Goal: Task Accomplishment & Management: Complete application form

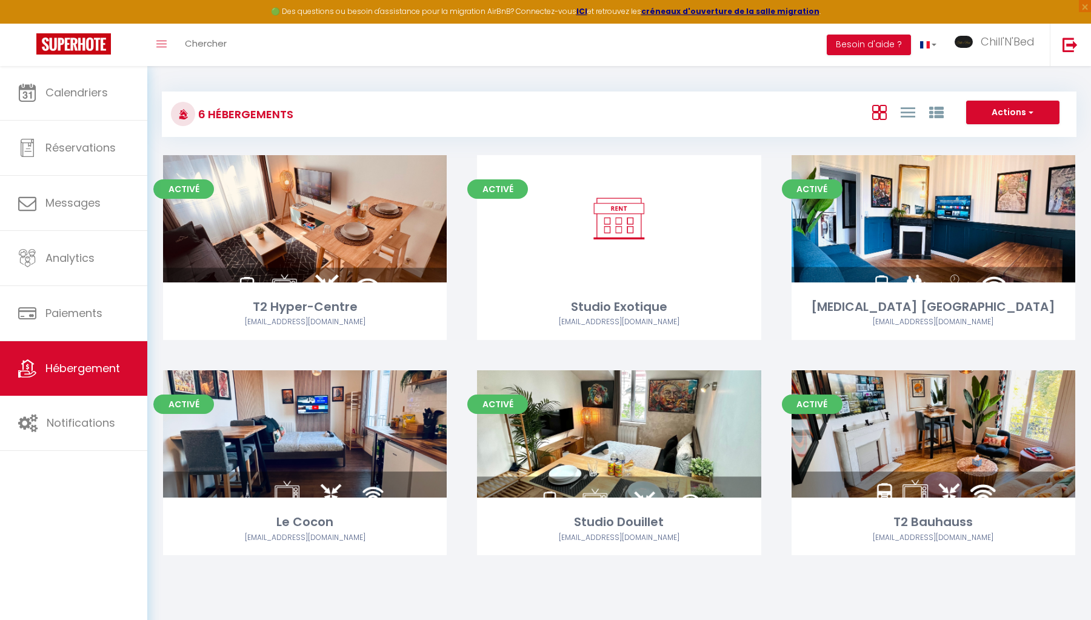
click at [104, 80] on link "Calendriers" at bounding box center [73, 92] width 147 height 55
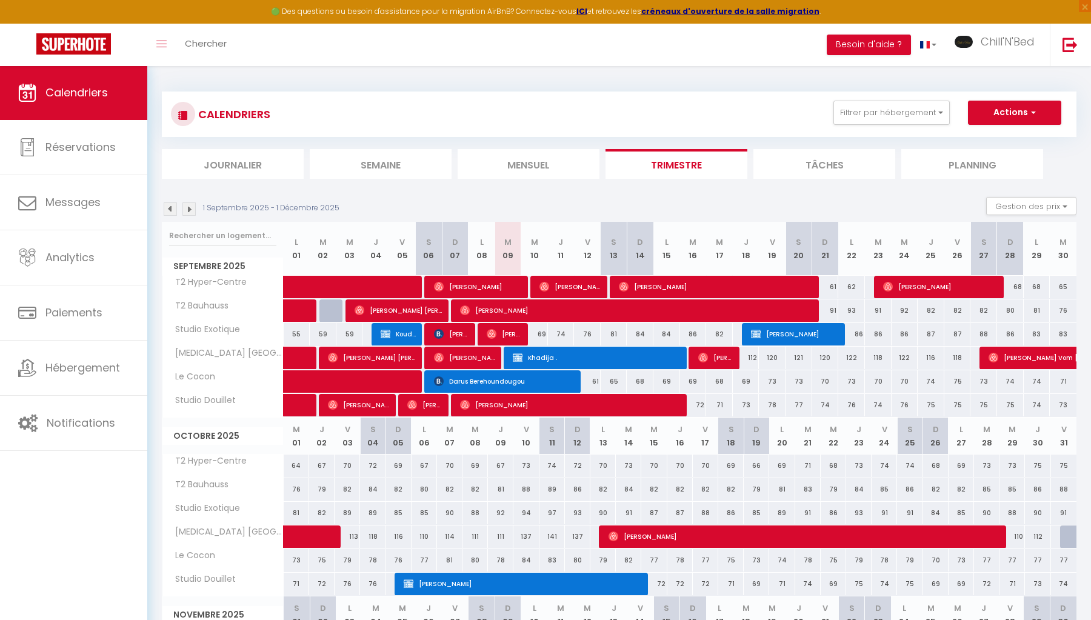
click at [534, 332] on div "69" at bounding box center [534, 334] width 27 height 22
type input "69"
type input "Mer 10 Septembre 2025"
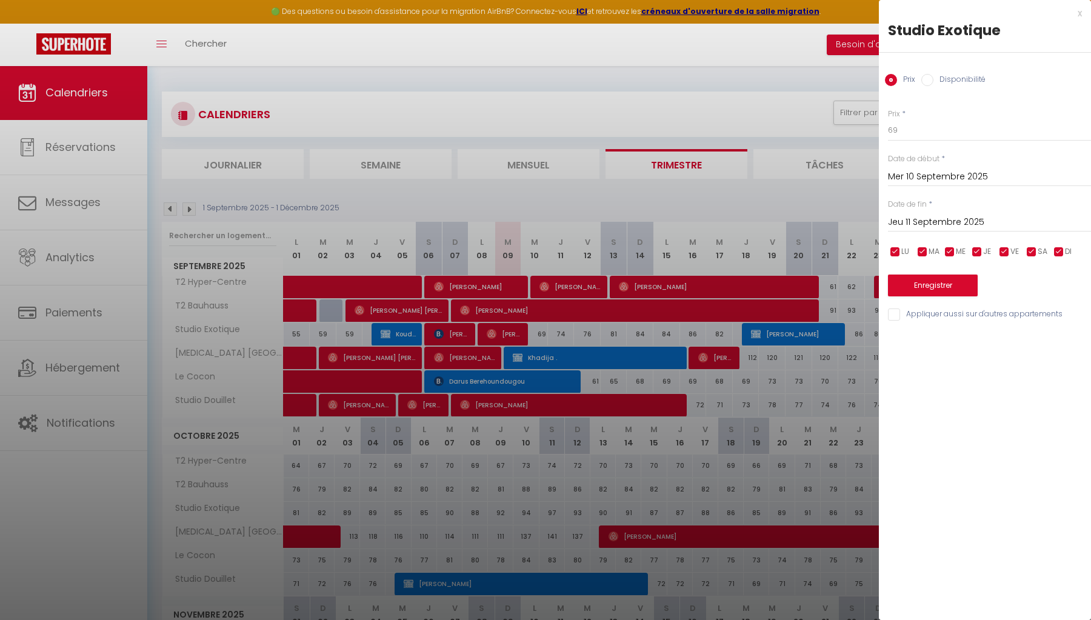
click at [925, 222] on input "Jeu 11 Septembre 2025" at bounding box center [989, 223] width 203 height 16
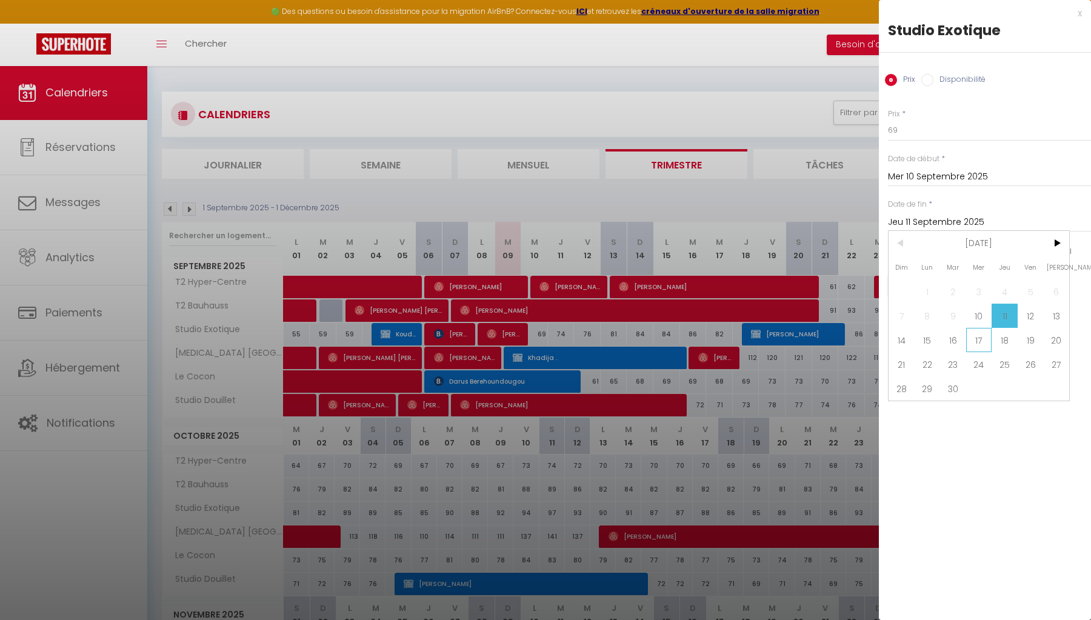
click at [978, 347] on span "17" at bounding box center [980, 340] width 26 height 24
type input "Mer 17 Septembre 2025"
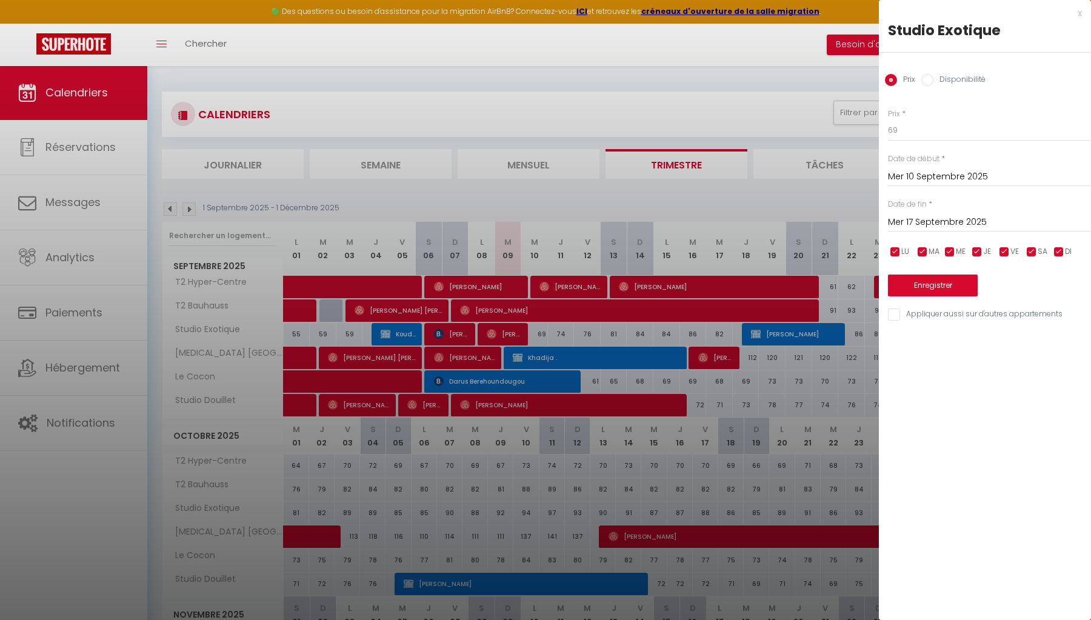
click at [928, 77] on input "Disponibilité" at bounding box center [928, 80] width 12 height 12
radio input "true"
radio input "false"
select select "0"
click at [923, 278] on button "Enregistrer" at bounding box center [933, 287] width 90 height 22
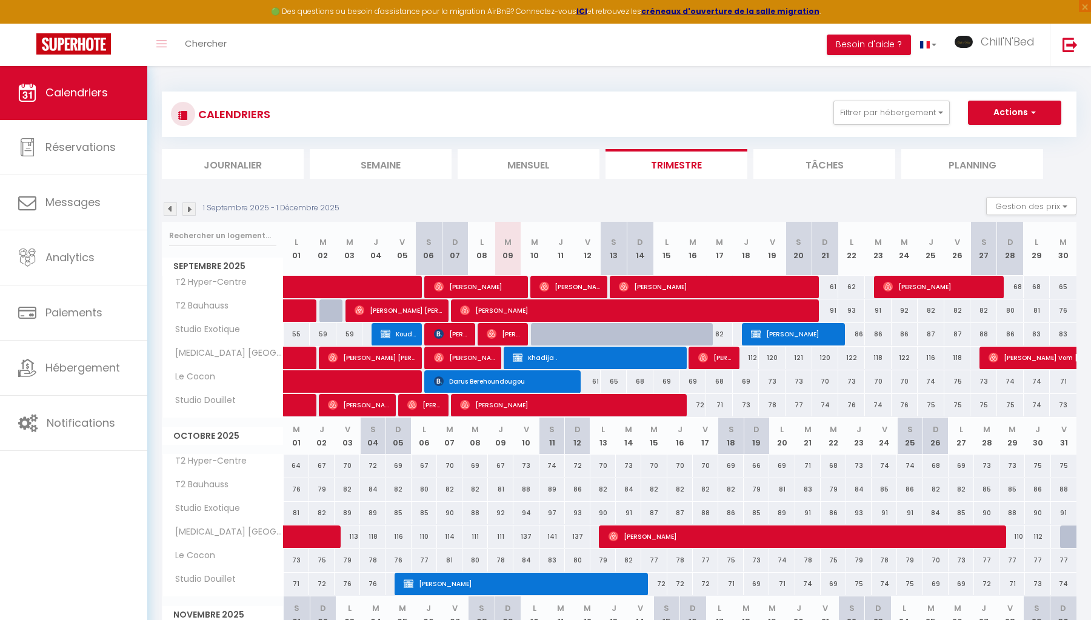
click at [1008, 120] on button "Actions" at bounding box center [1014, 113] width 93 height 24
click at [989, 136] on link "Nouvelle réservation" at bounding box center [1003, 141] width 106 height 18
select select
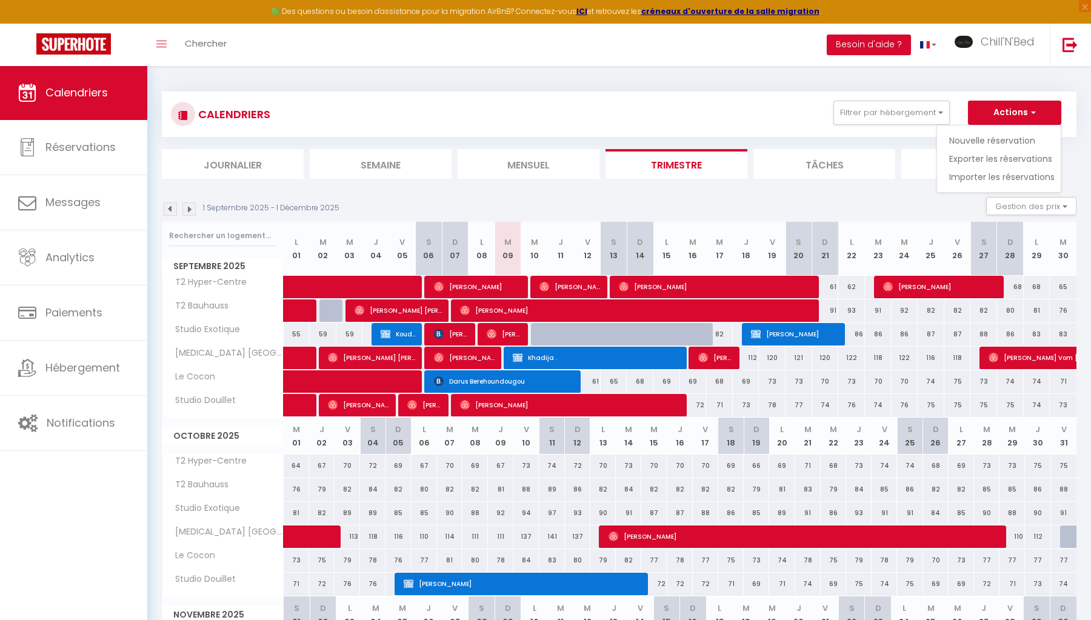
select select
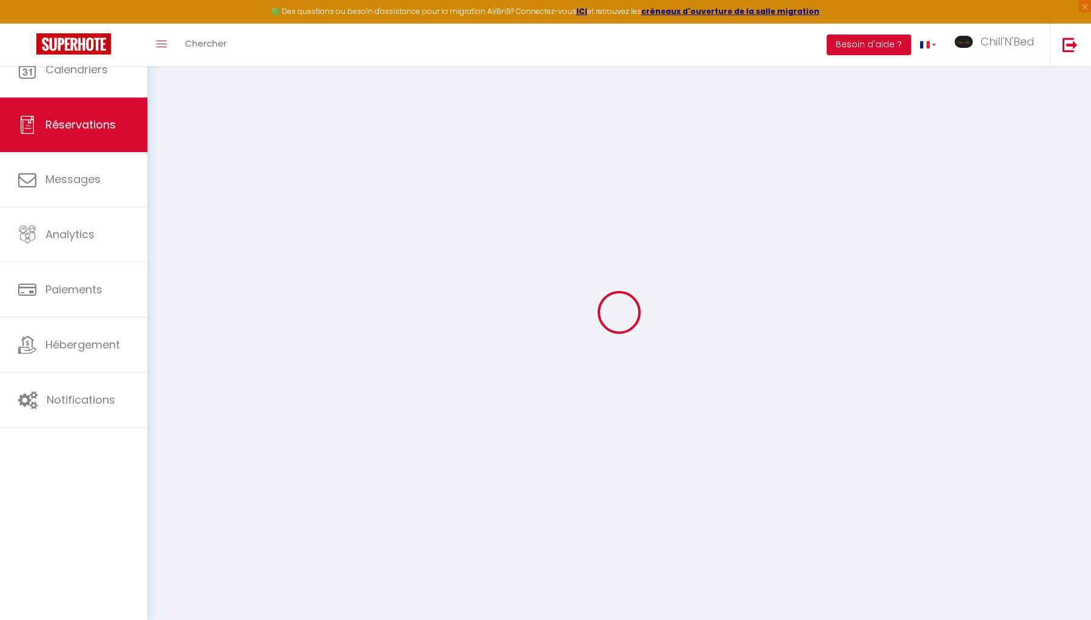
select select
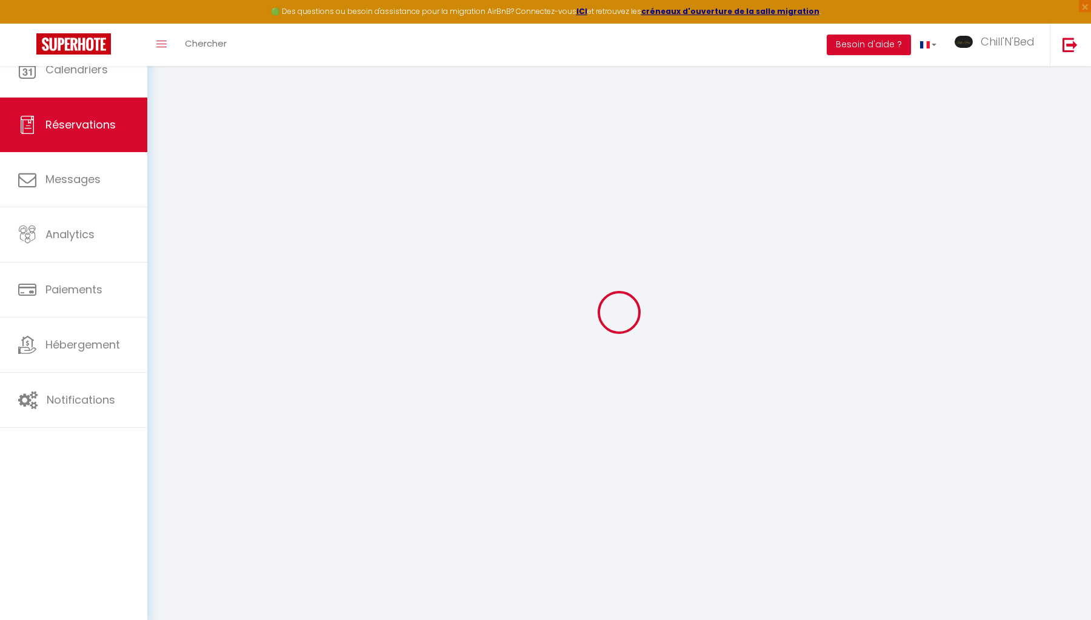
select select
checkbox input "false"
select select
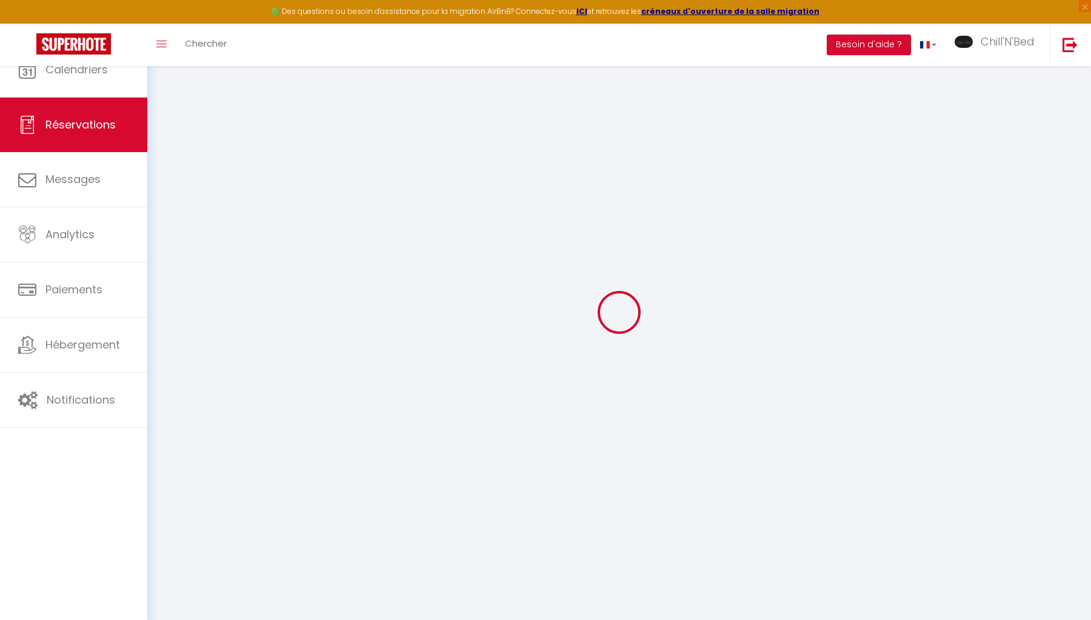
select select
checkbox input "false"
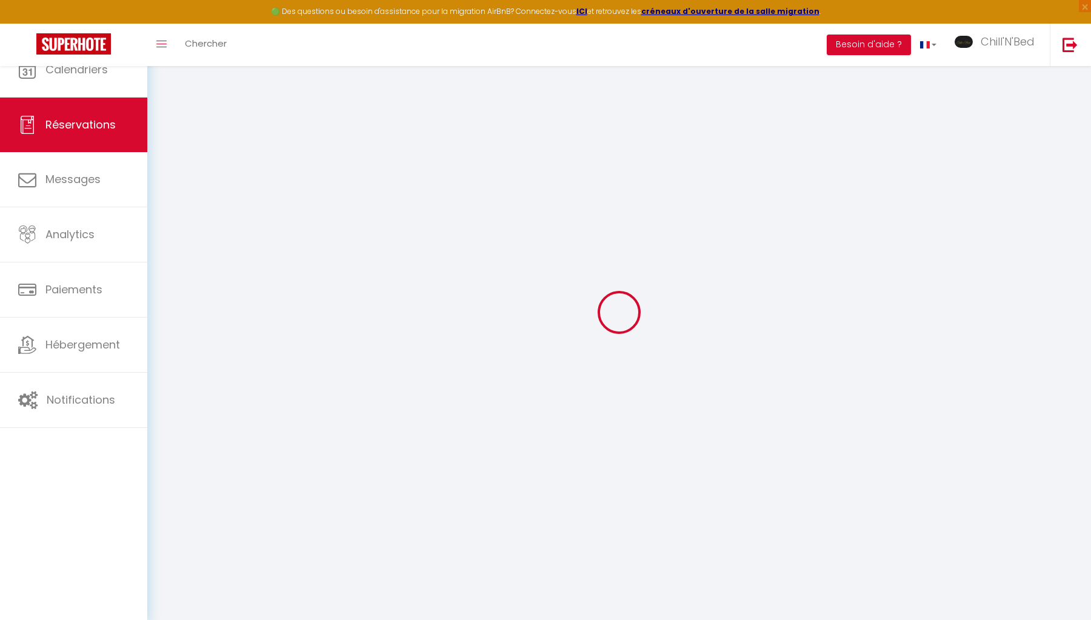
select select
checkbox input "false"
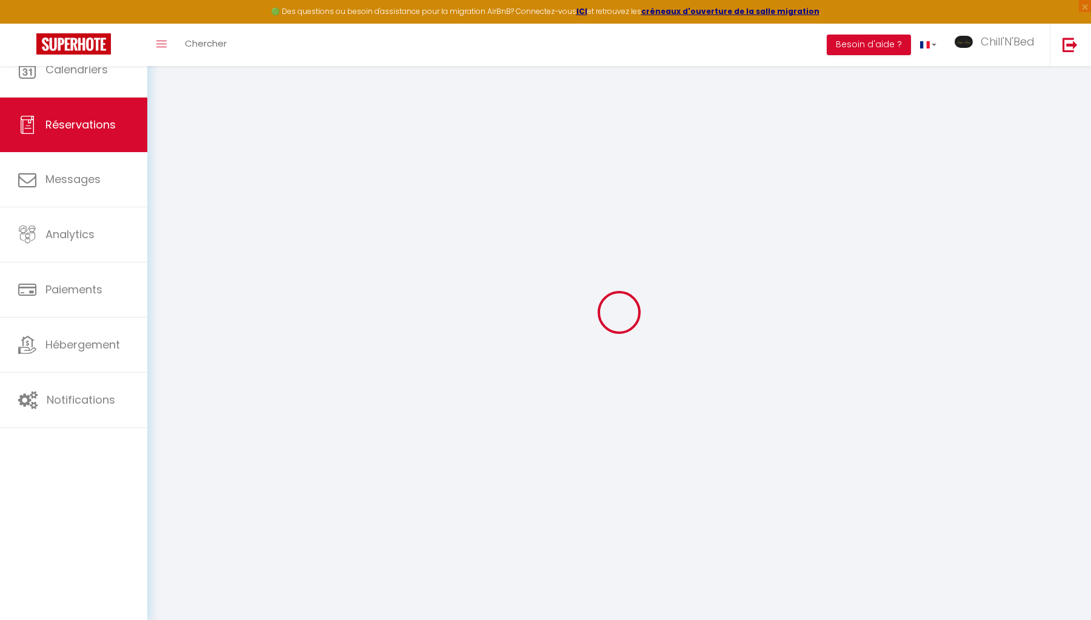
select select
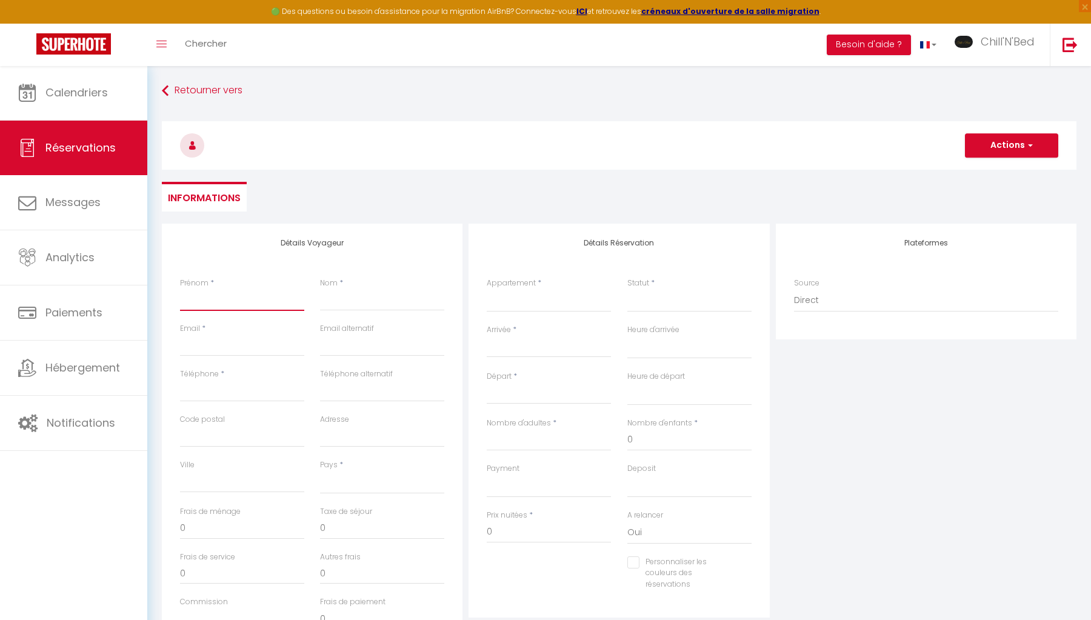
click at [298, 300] on input "Prénom" at bounding box center [242, 300] width 124 height 22
type input "C"
select select
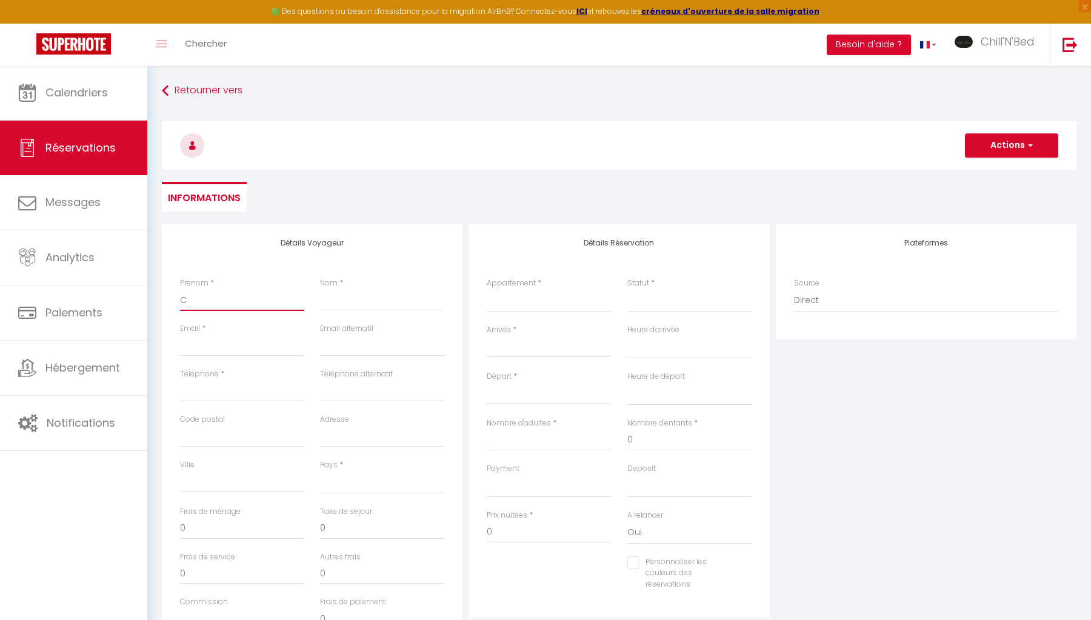
select select
checkbox input "false"
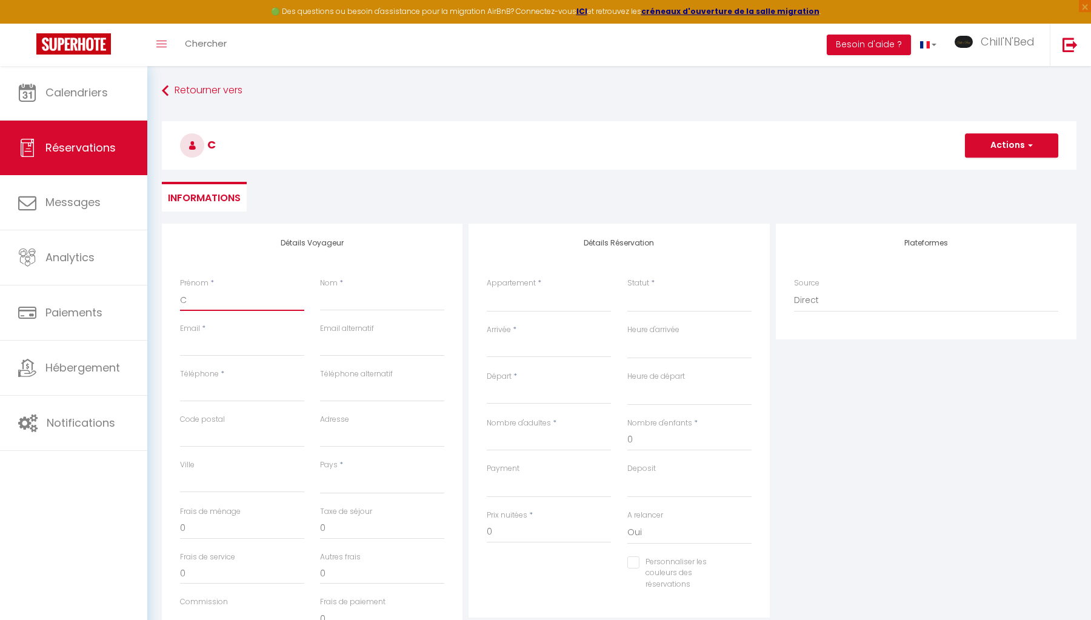
type input "Ce"
select select
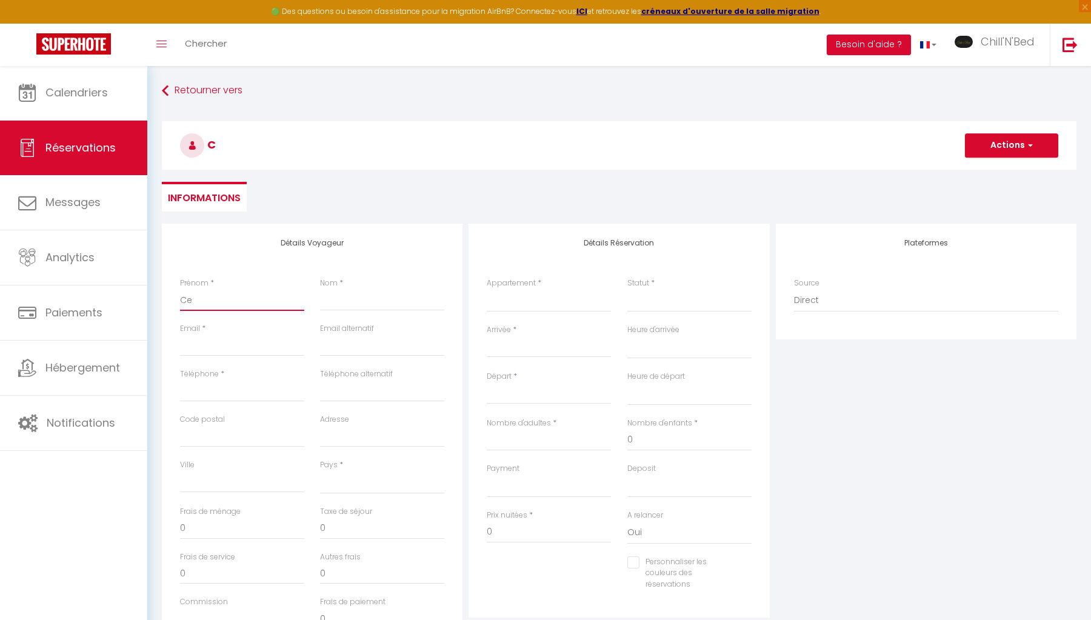
select select
checkbox input "false"
type input "Cei"
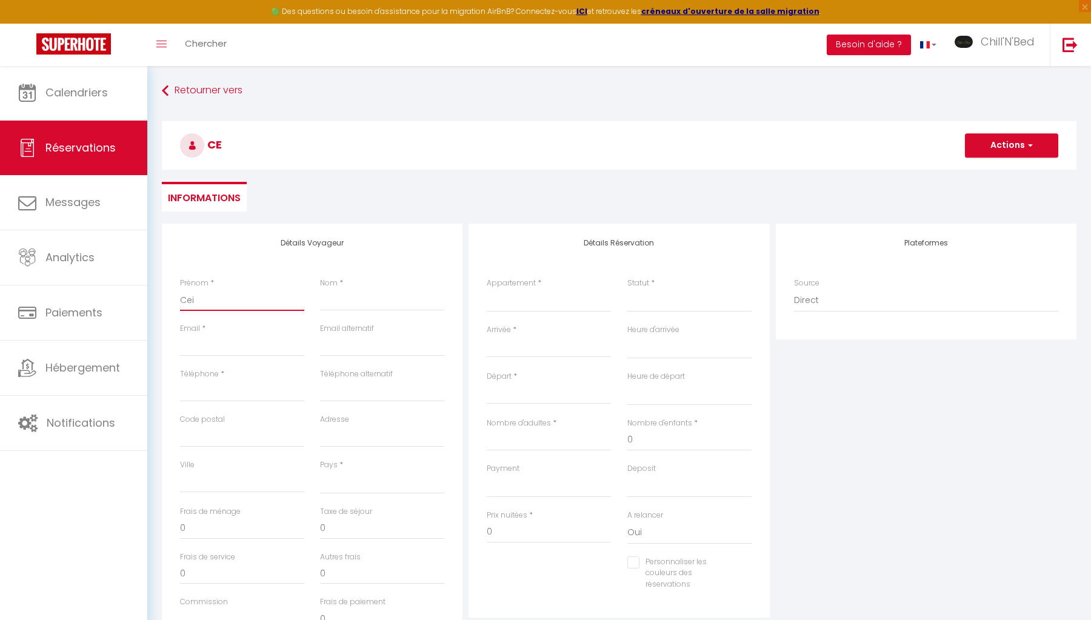
select select
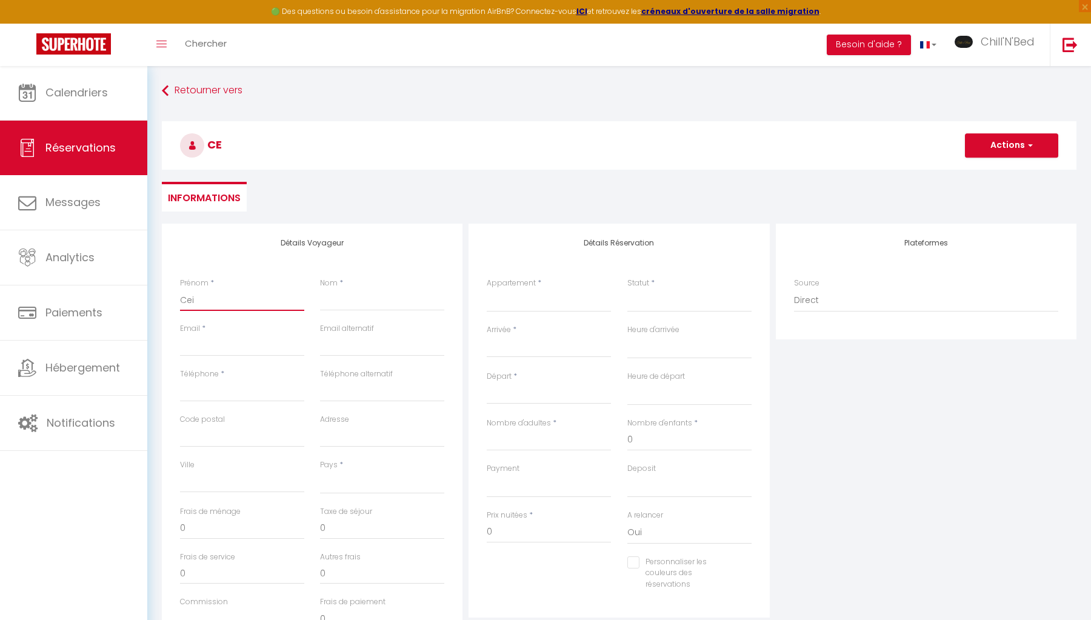
select select
checkbox input "false"
type input "Ce"
select select
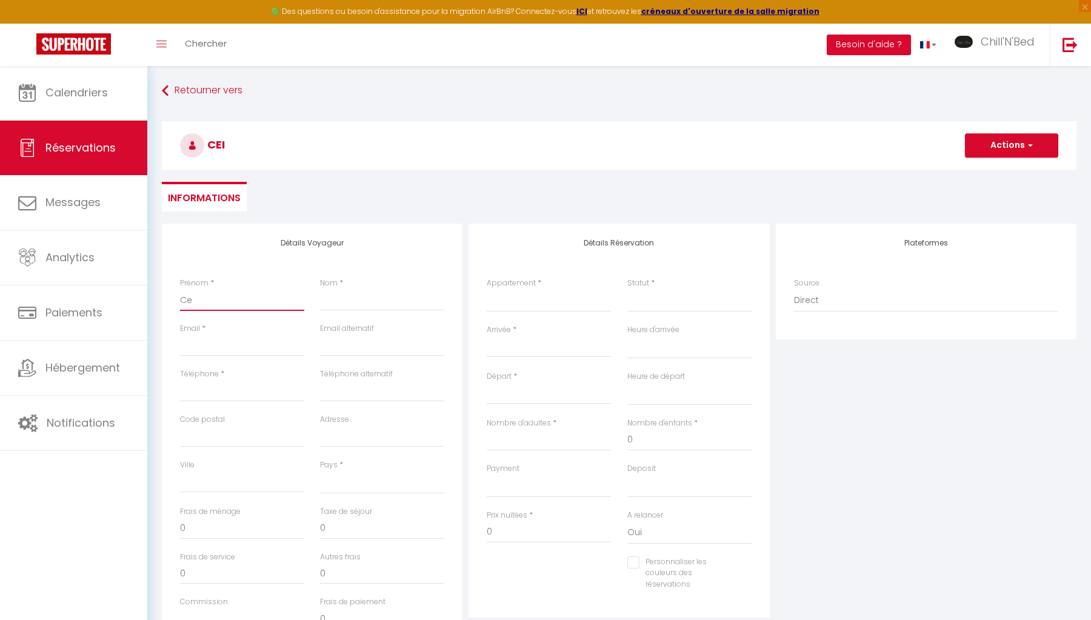
select select
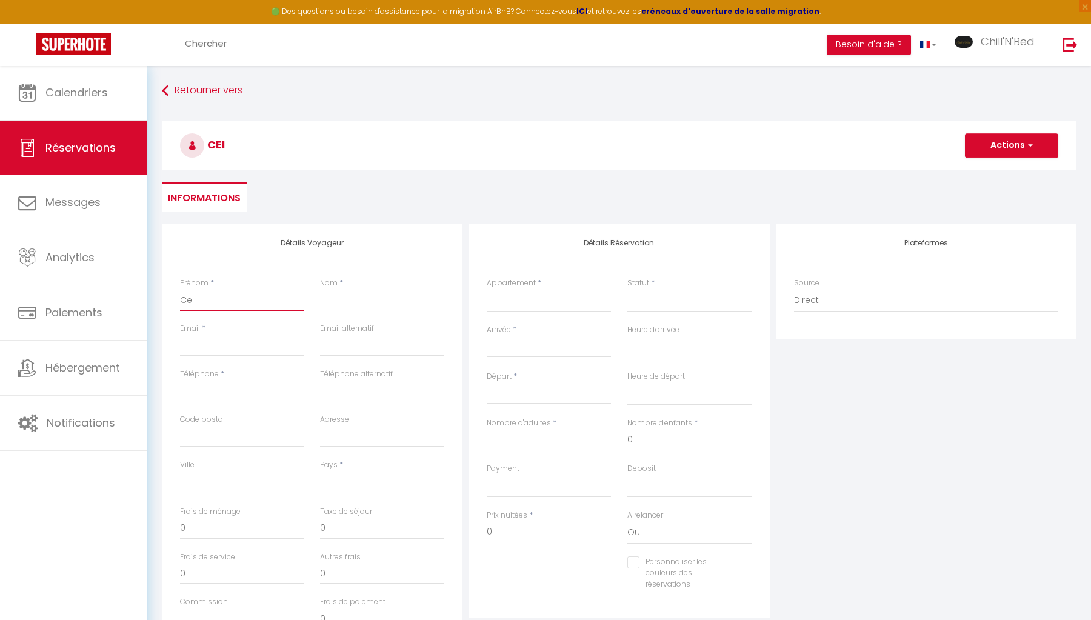
select select
checkbox input "false"
type input "Cel"
select select
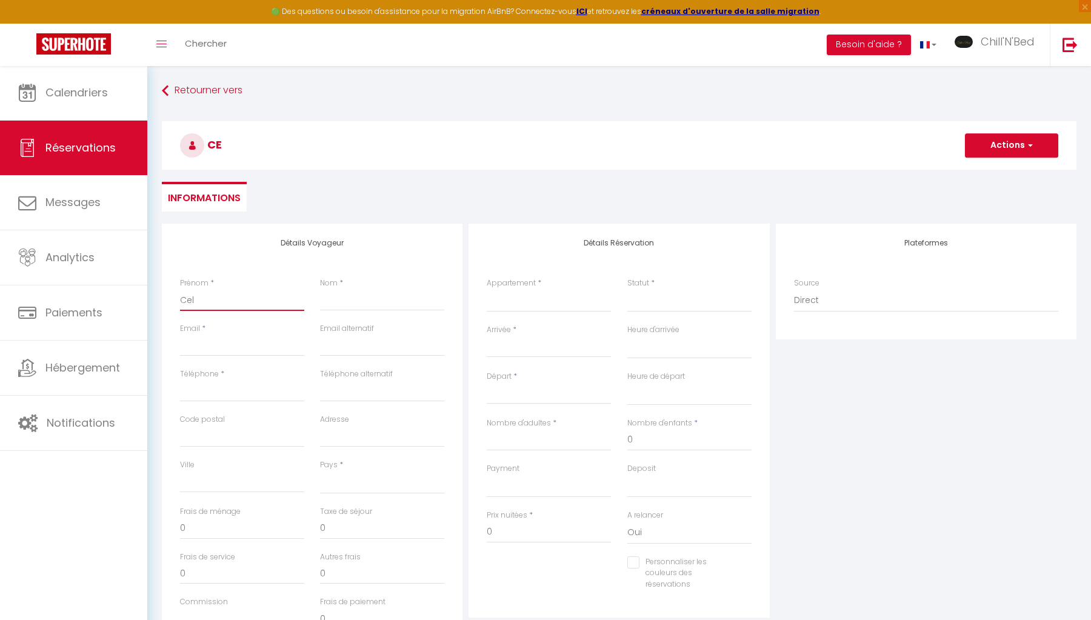
select select
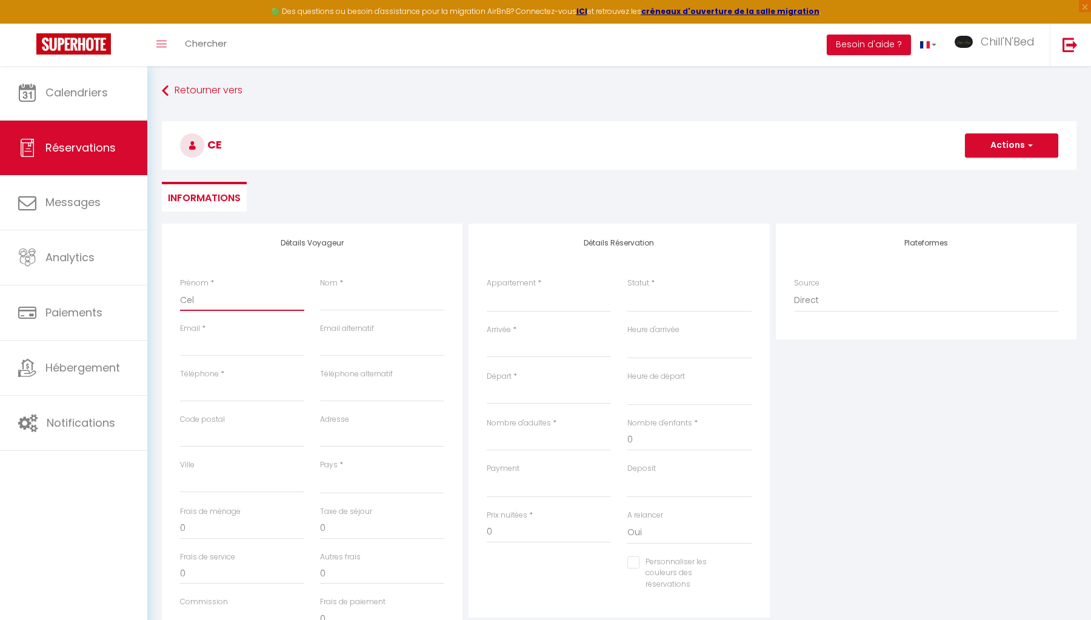
checkbox input "false"
type input "Celi"
select select
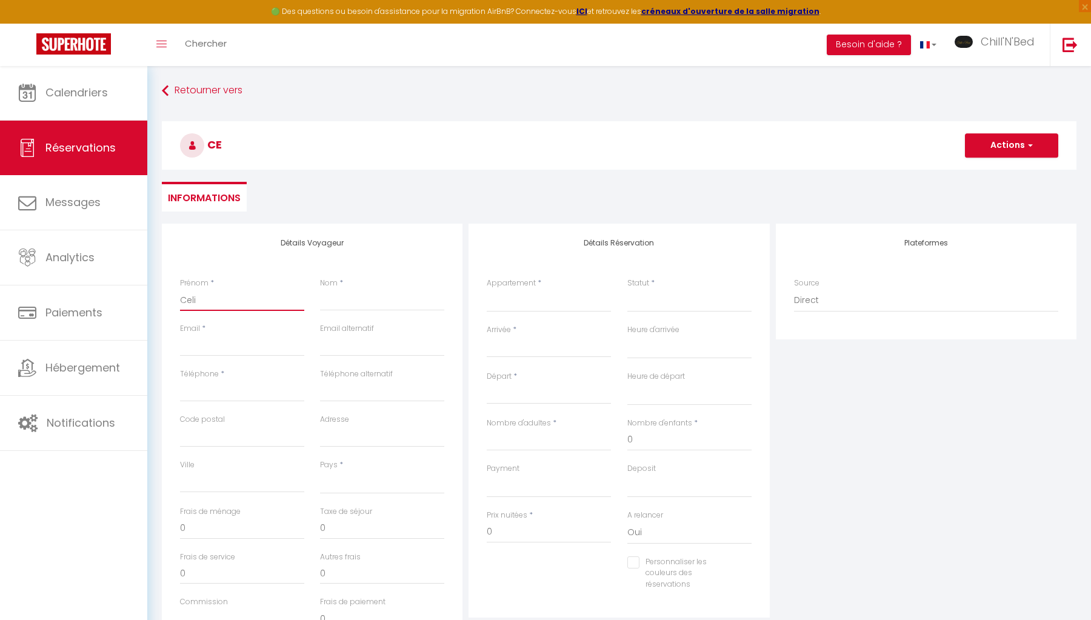
select select
checkbox input "false"
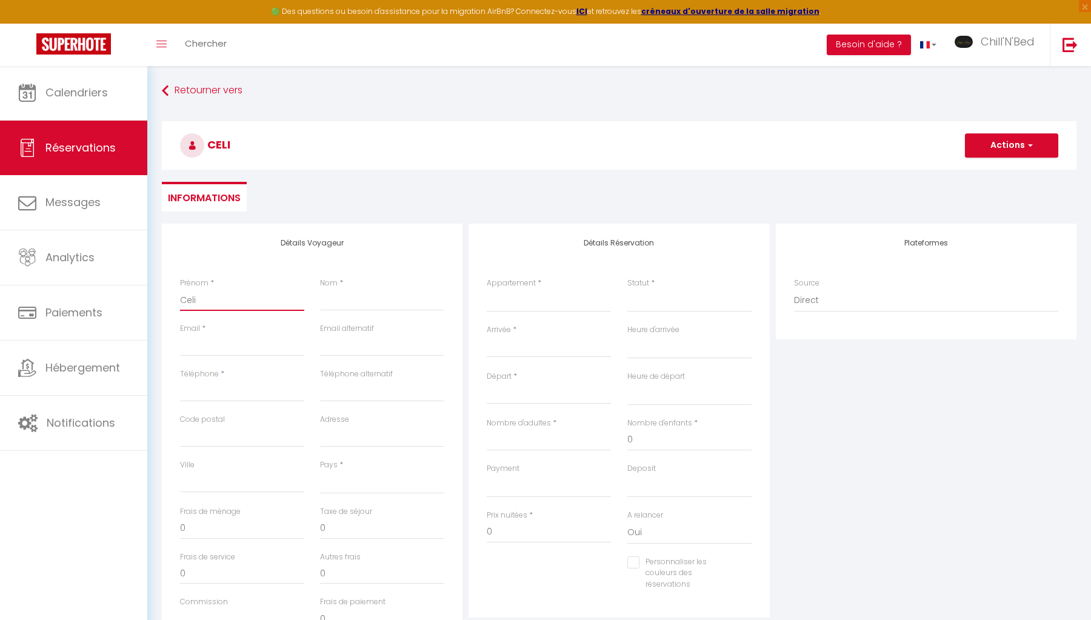
type input "Celin"
select select
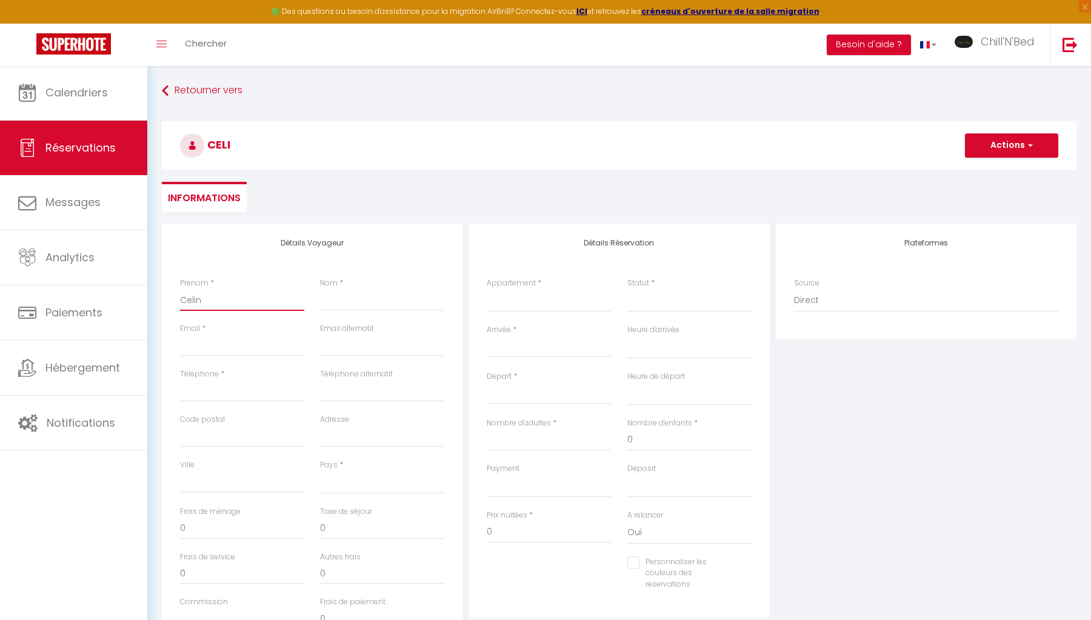
select select
checkbox input "false"
type input "Celine"
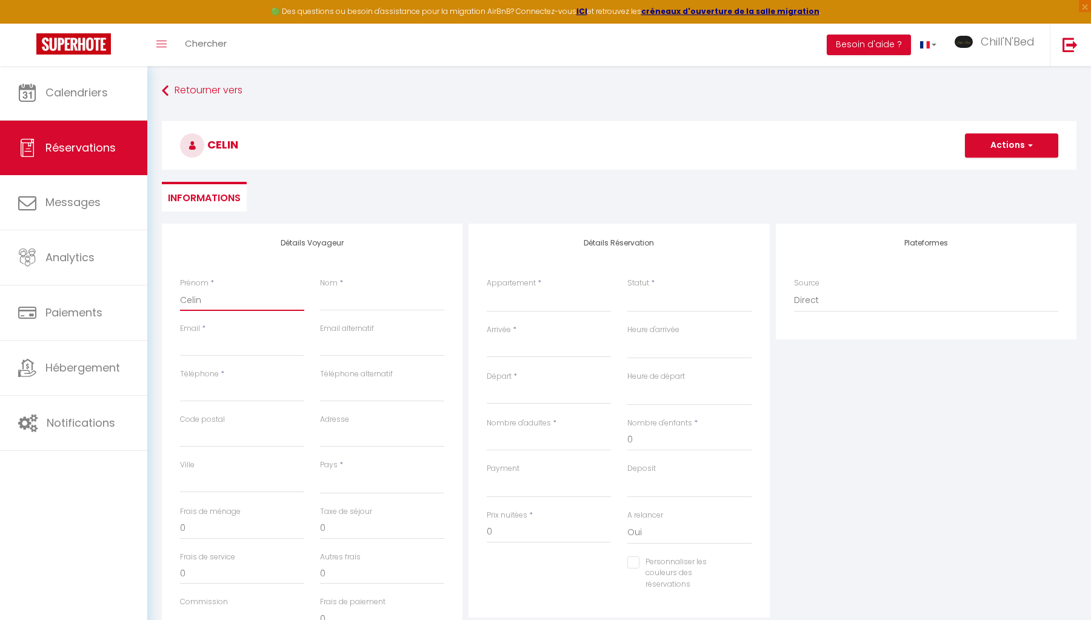
select select
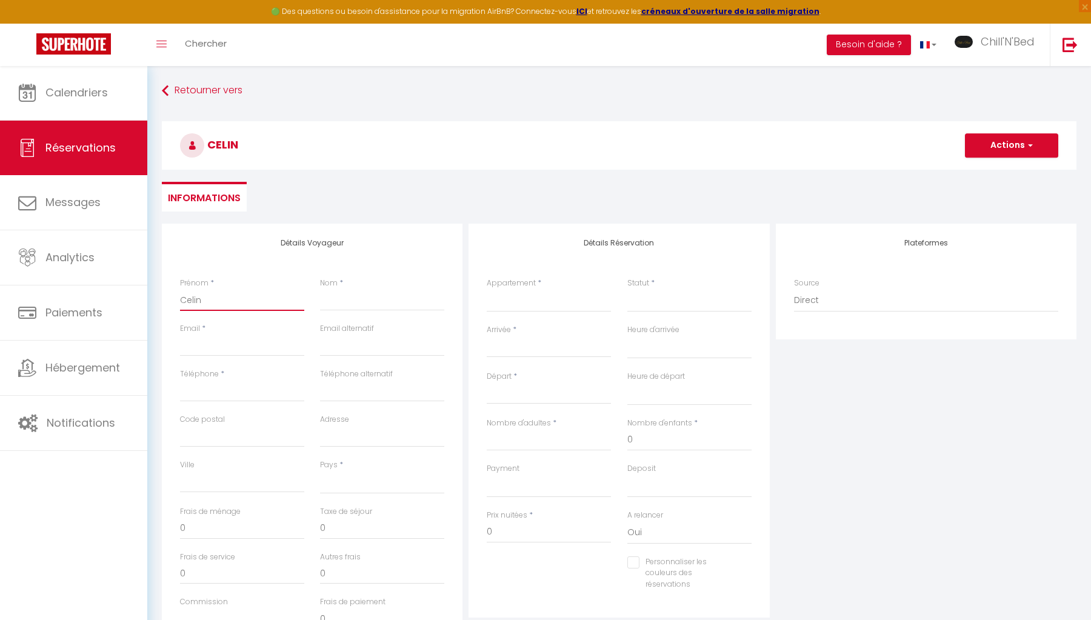
select select
checkbox input "false"
type input "Celine"
type input "L"
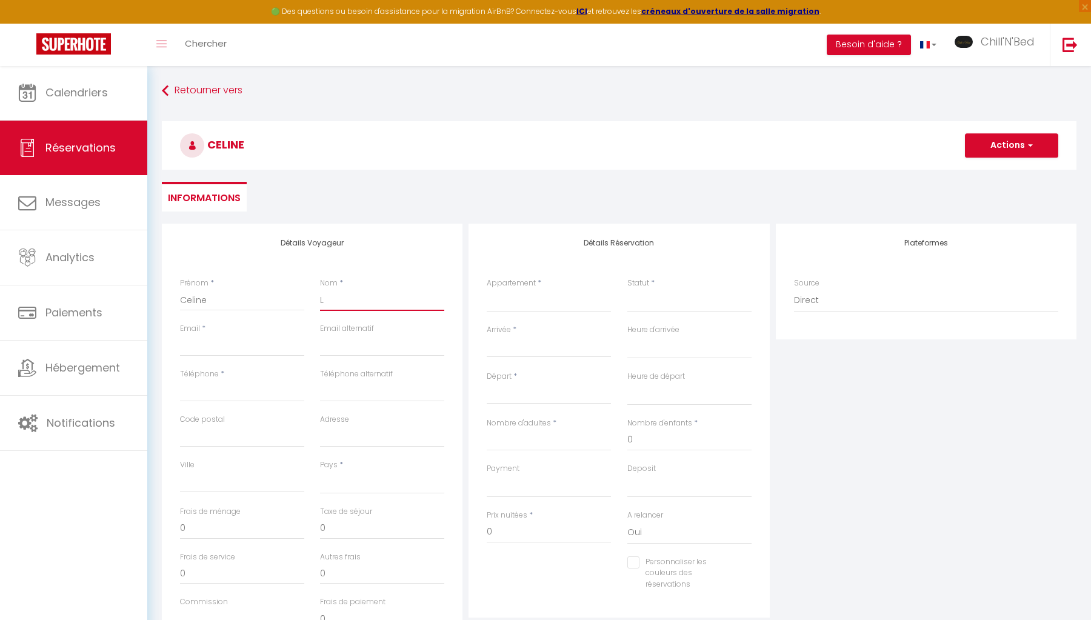
select select
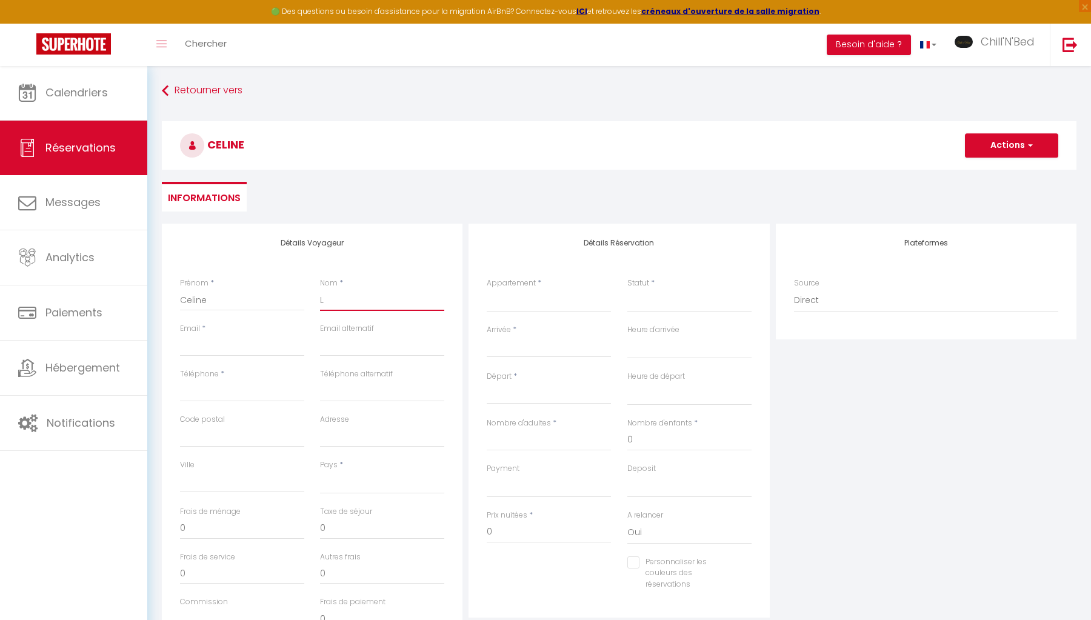
select select
checkbox input "false"
type input "Lo"
select select
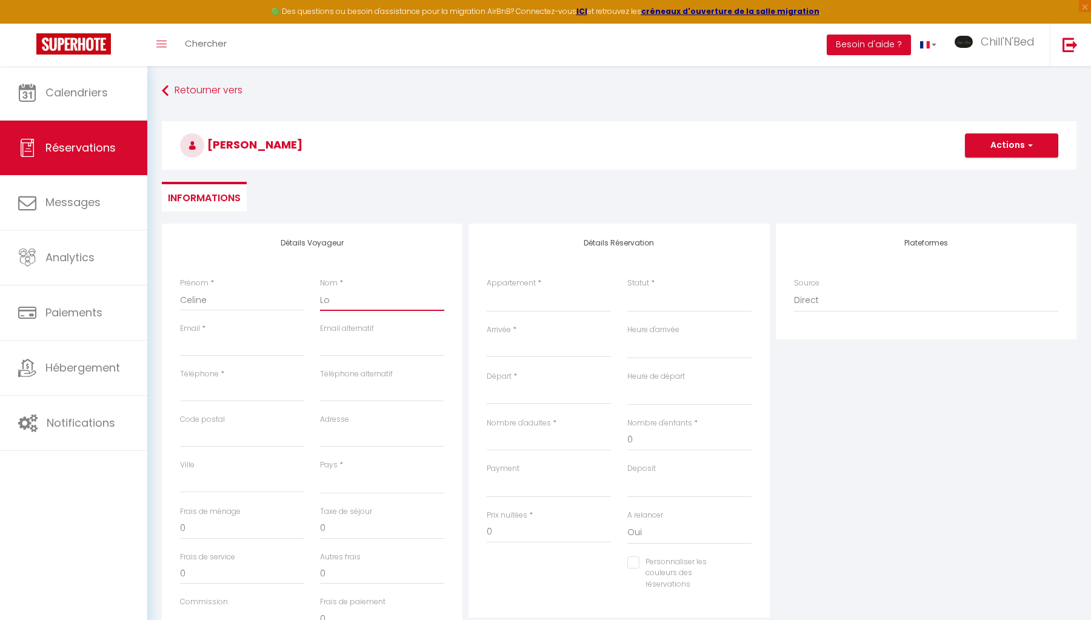
select select
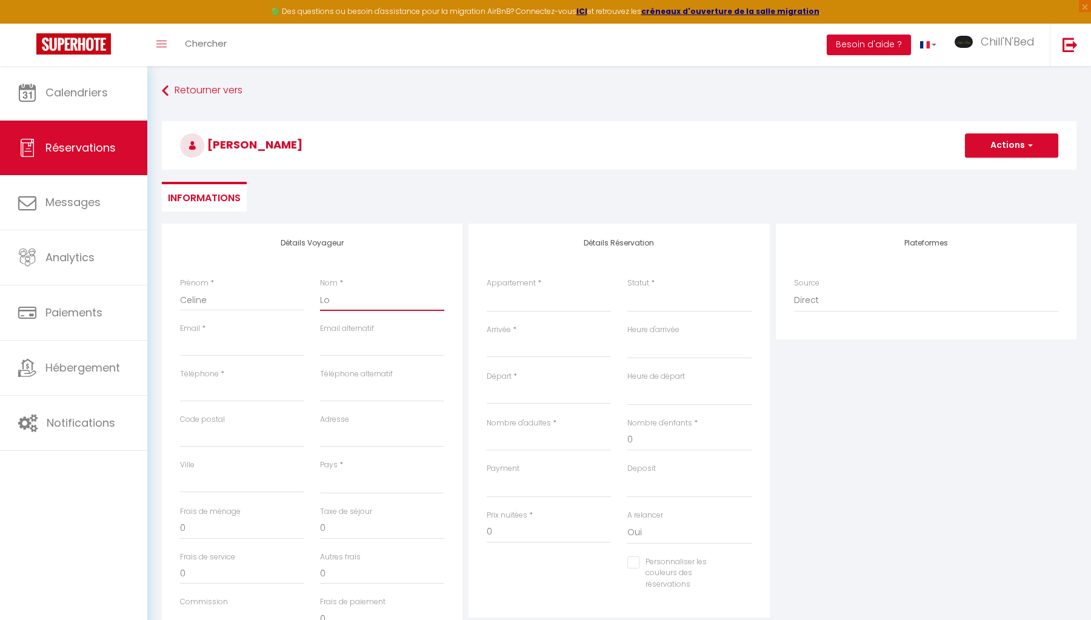
select select
checkbox input "false"
type input "Lor"
select select
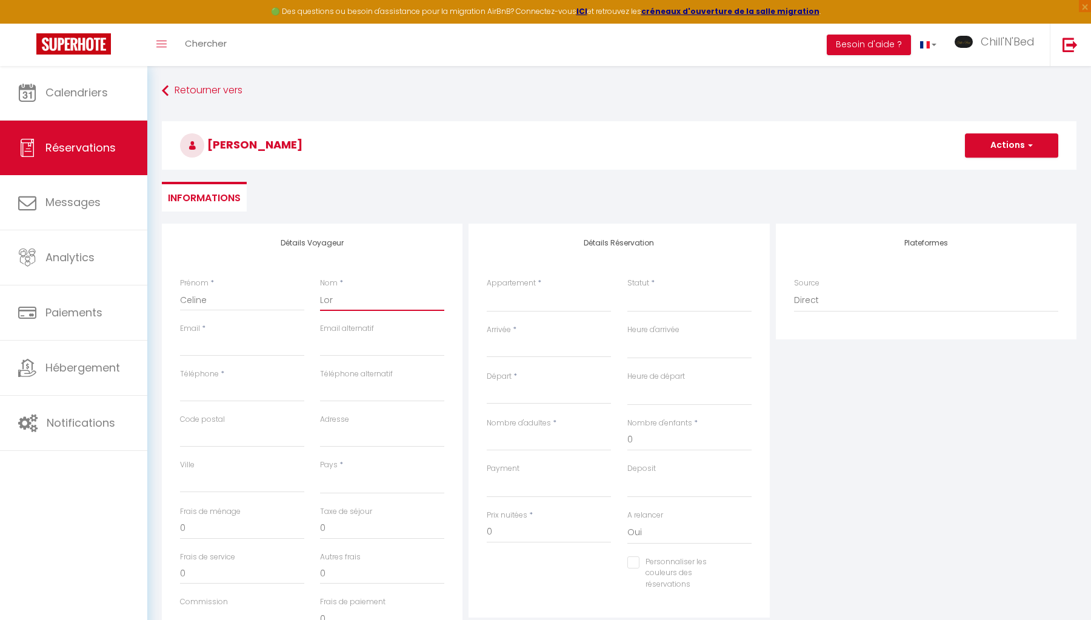
select select
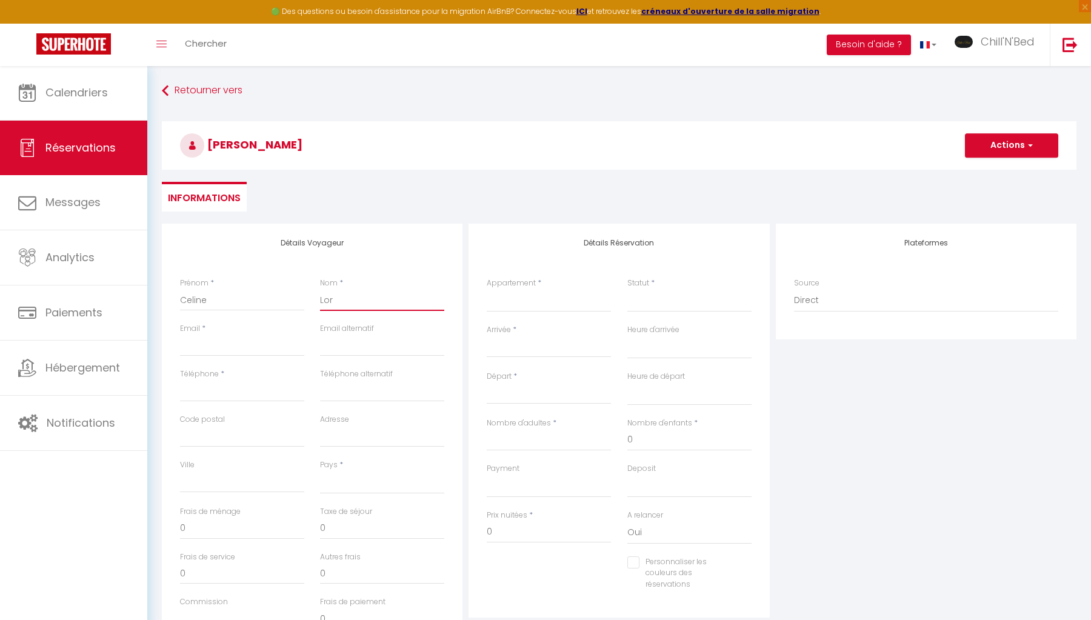
checkbox input "false"
type input "Lori"
select select
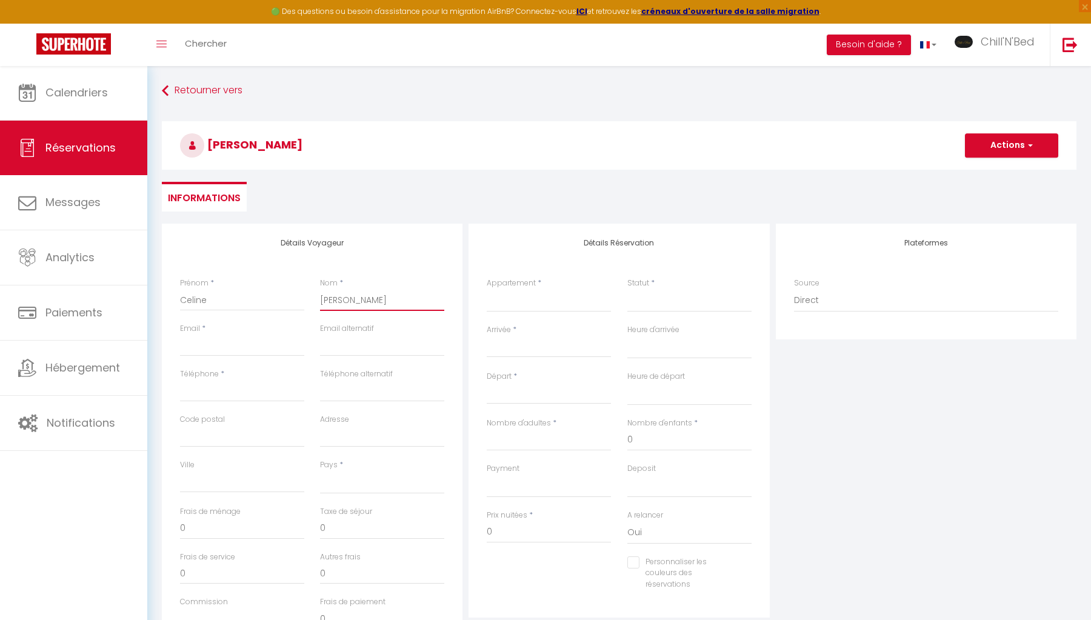
select select
checkbox input "false"
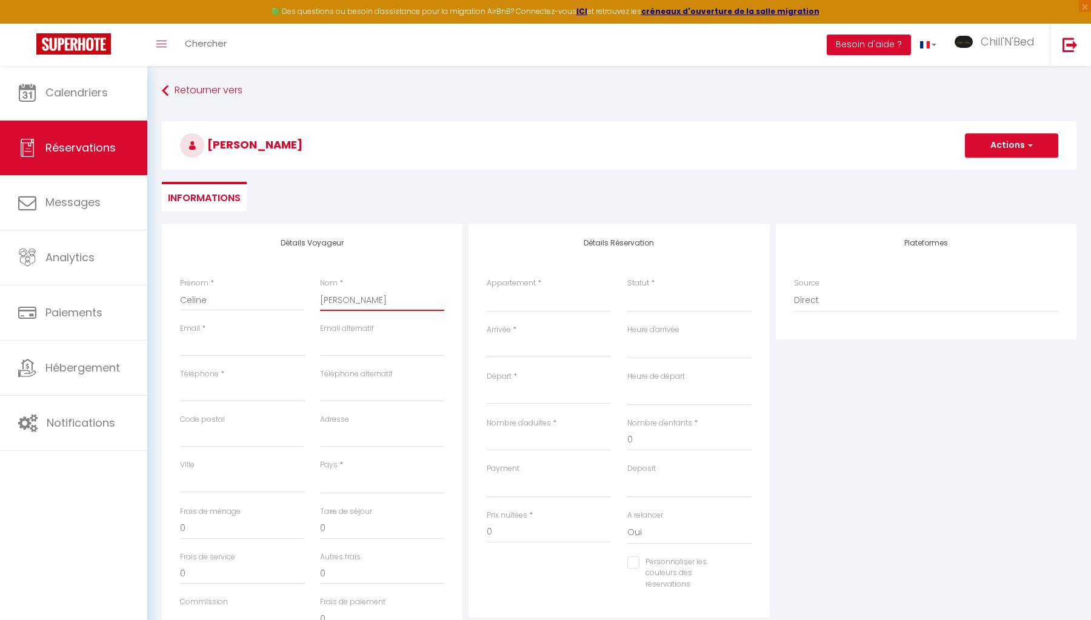
type input "Lorid"
select select
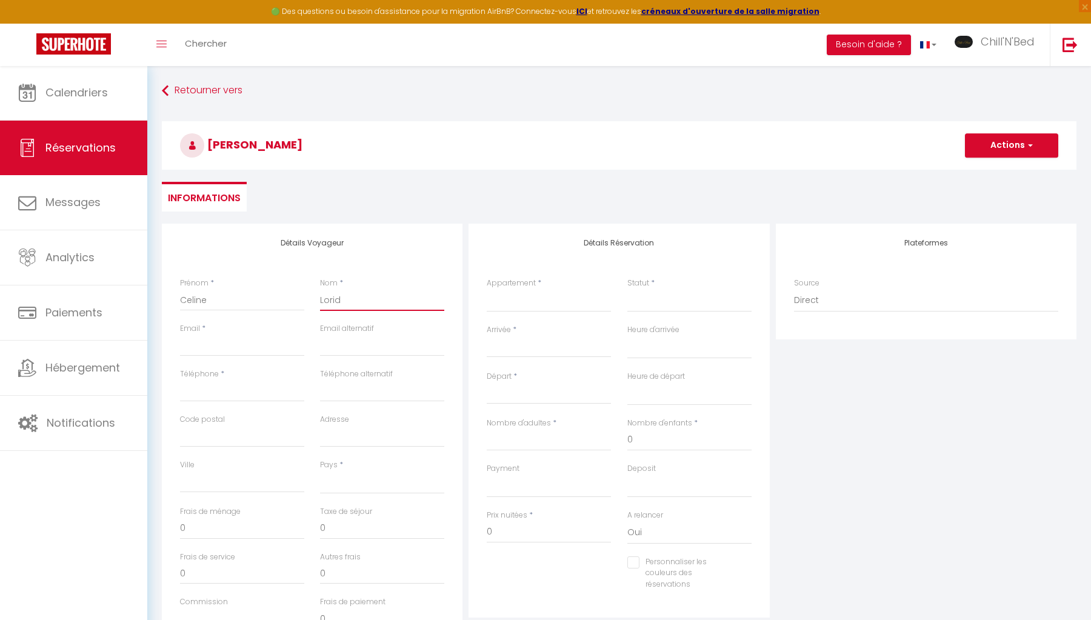
select select
checkbox input "false"
type input "Lorida"
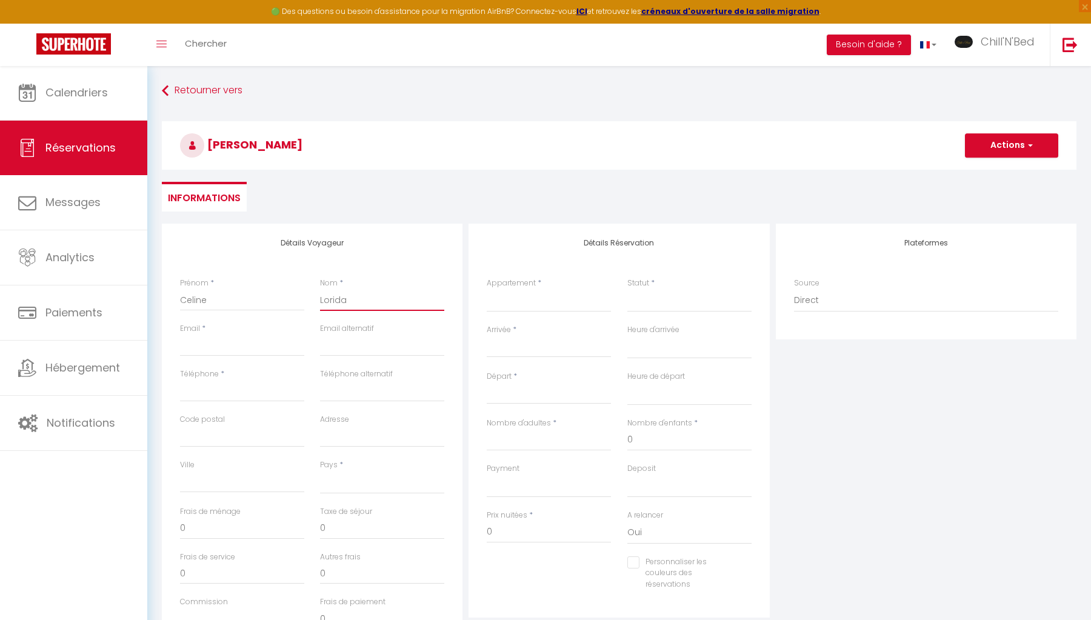
select select
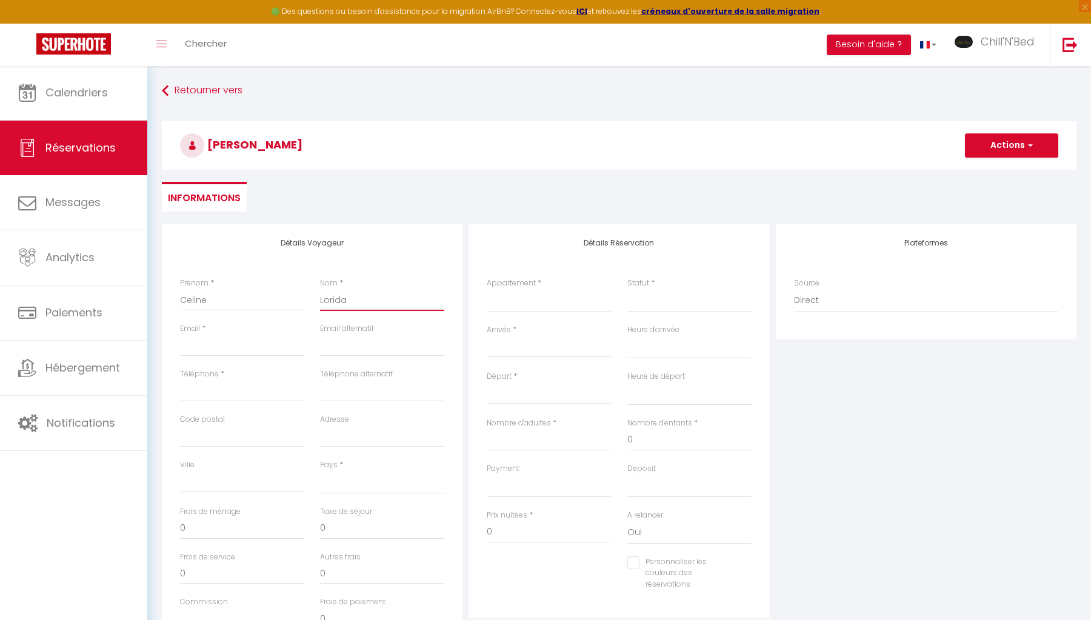
select select
checkbox input "false"
type input "Loridan"
select select
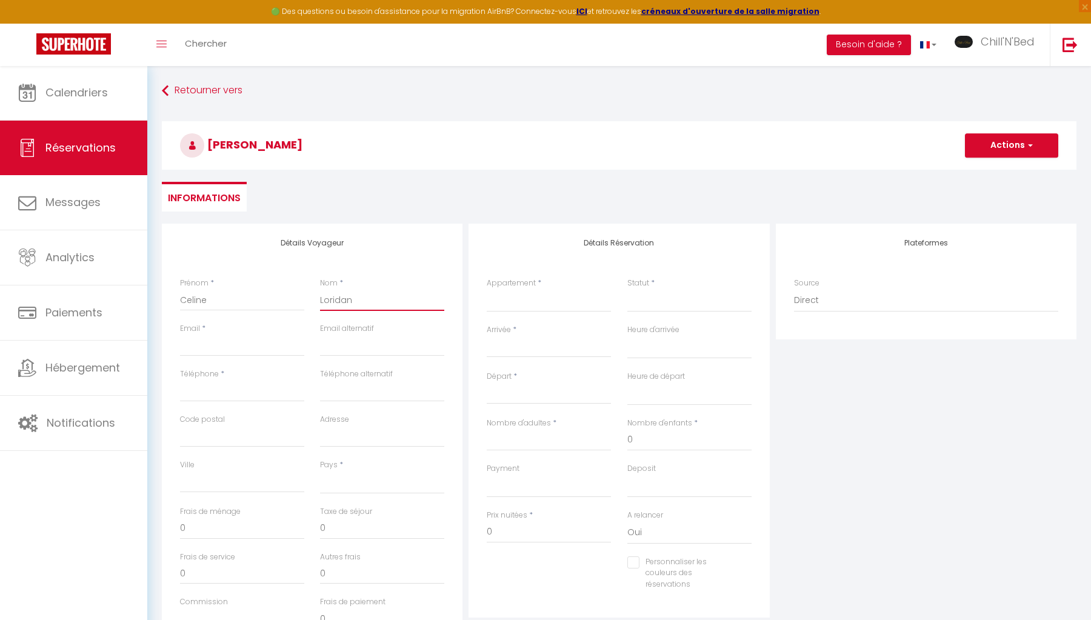
select select
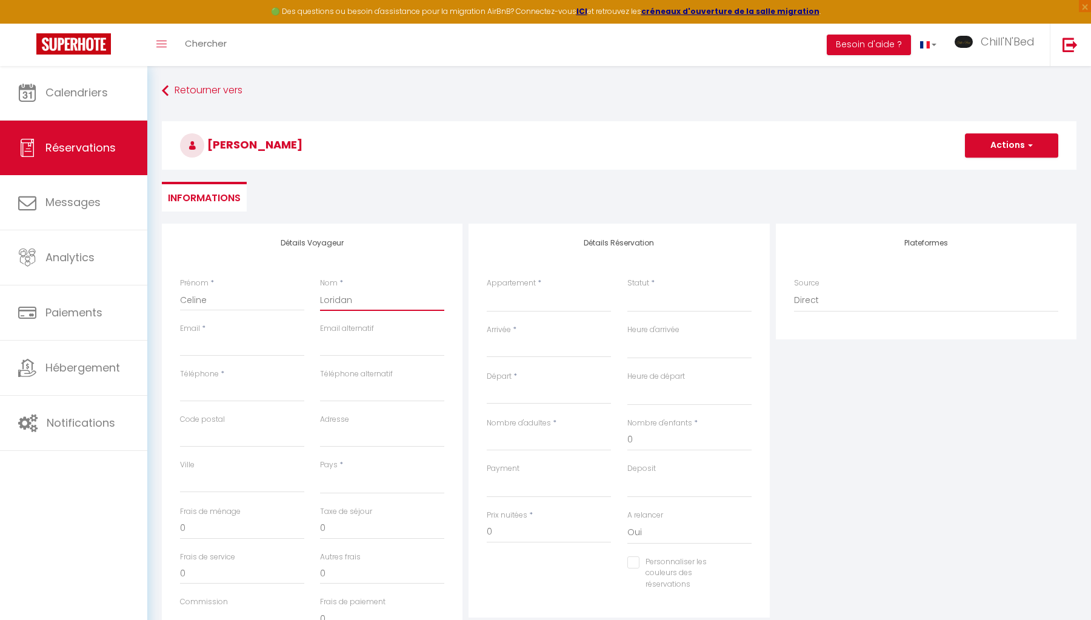
select select
checkbox input "false"
type input "Loridan"
click at [201, 296] on input "Celine" at bounding box center [242, 300] width 124 height 22
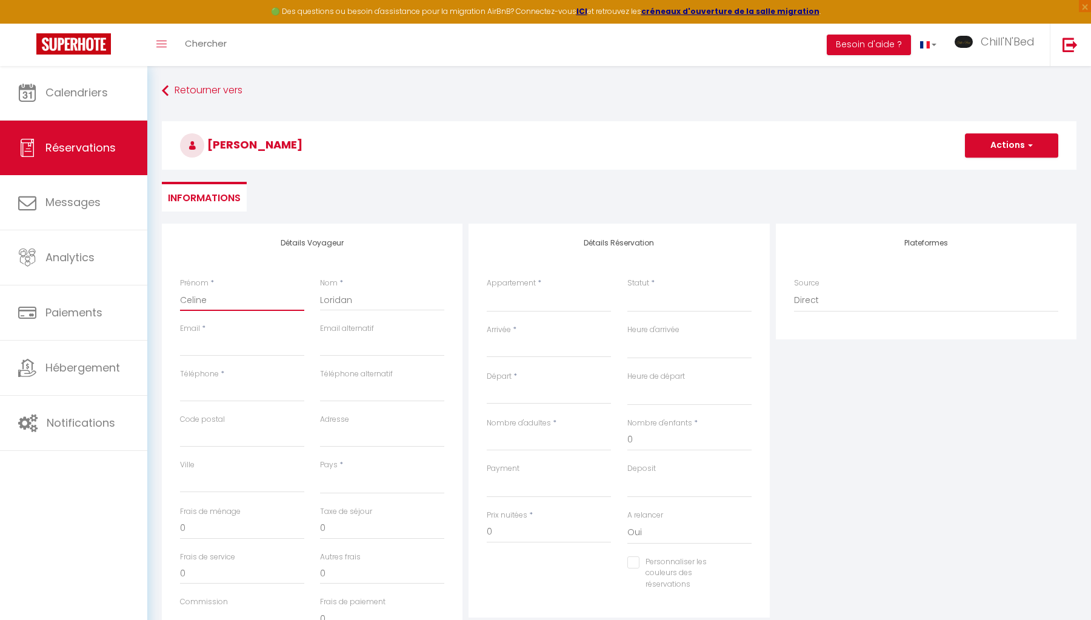
click at [201, 296] on input "Celine" at bounding box center [242, 300] width 124 height 22
type input "J"
select select
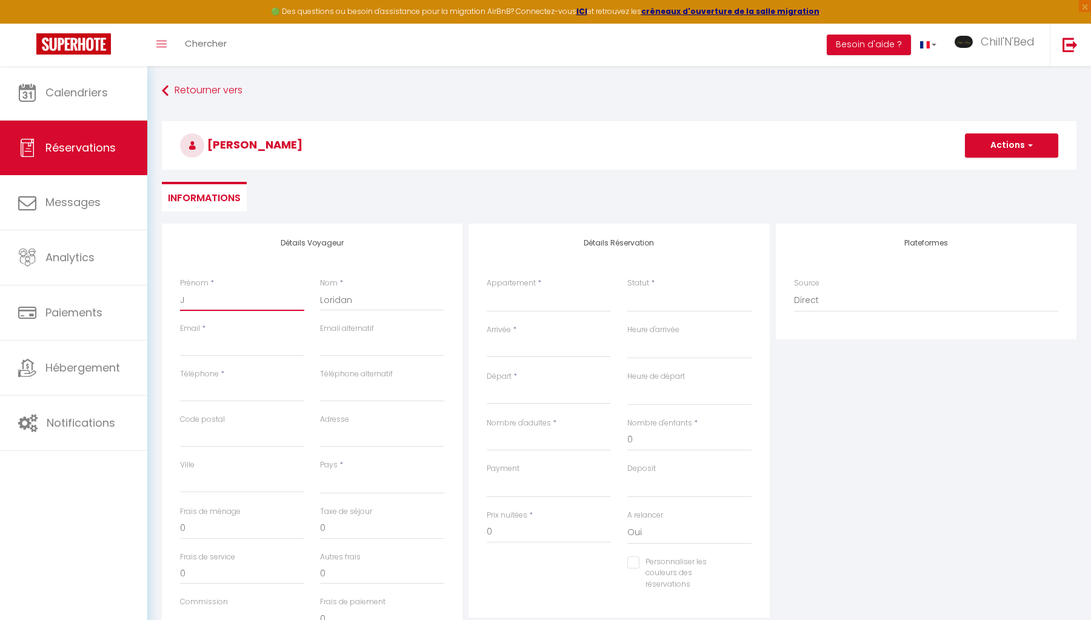
select select
checkbox input "false"
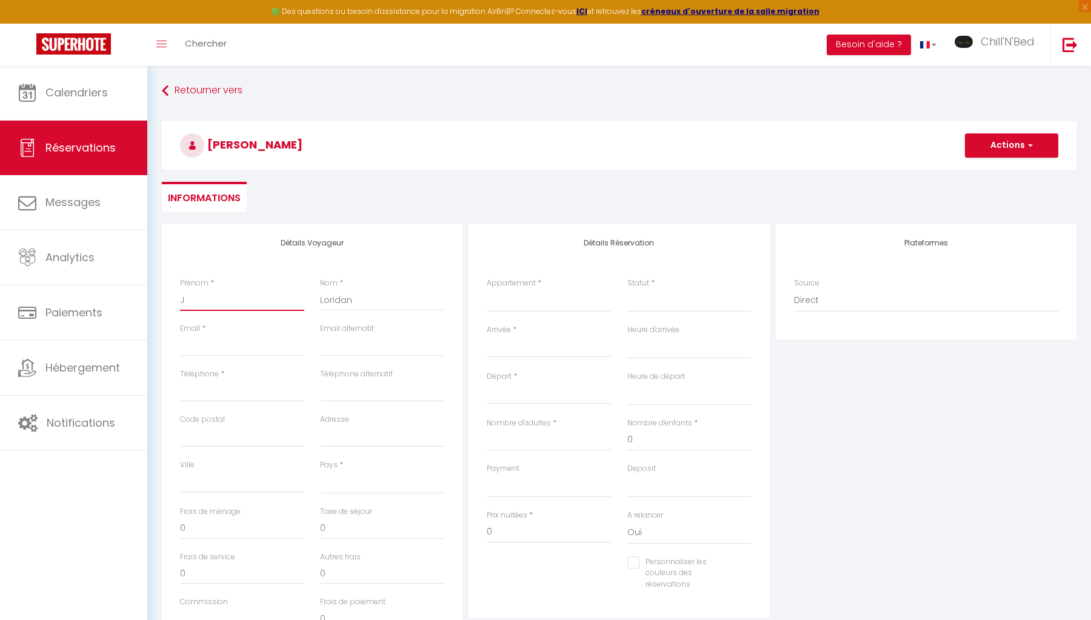
type input "Ju"
select select
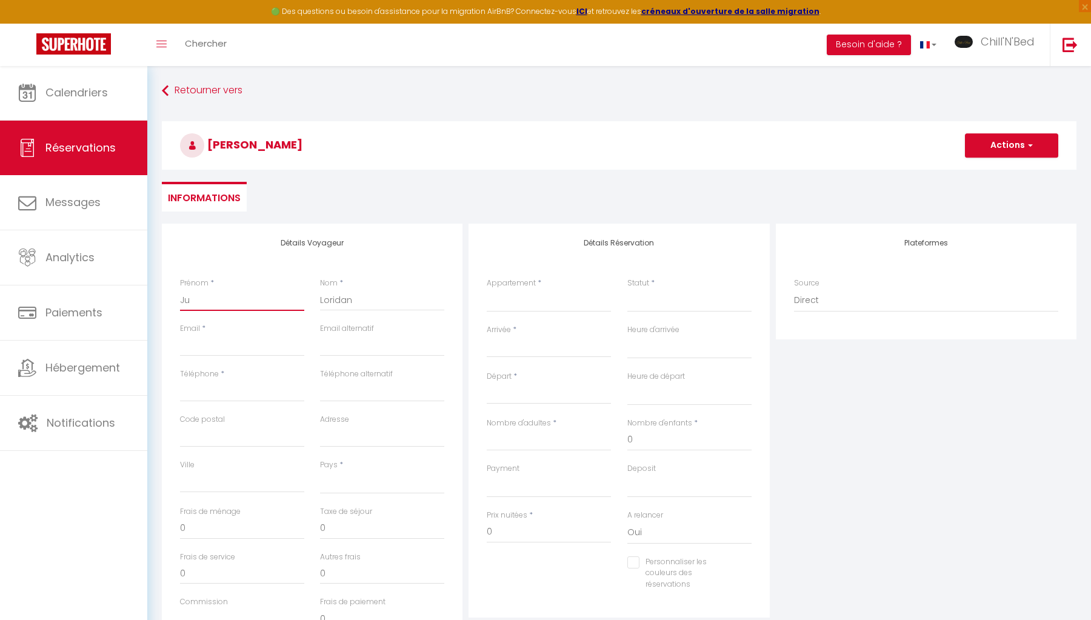
select select
checkbox input "false"
type input "Jul"
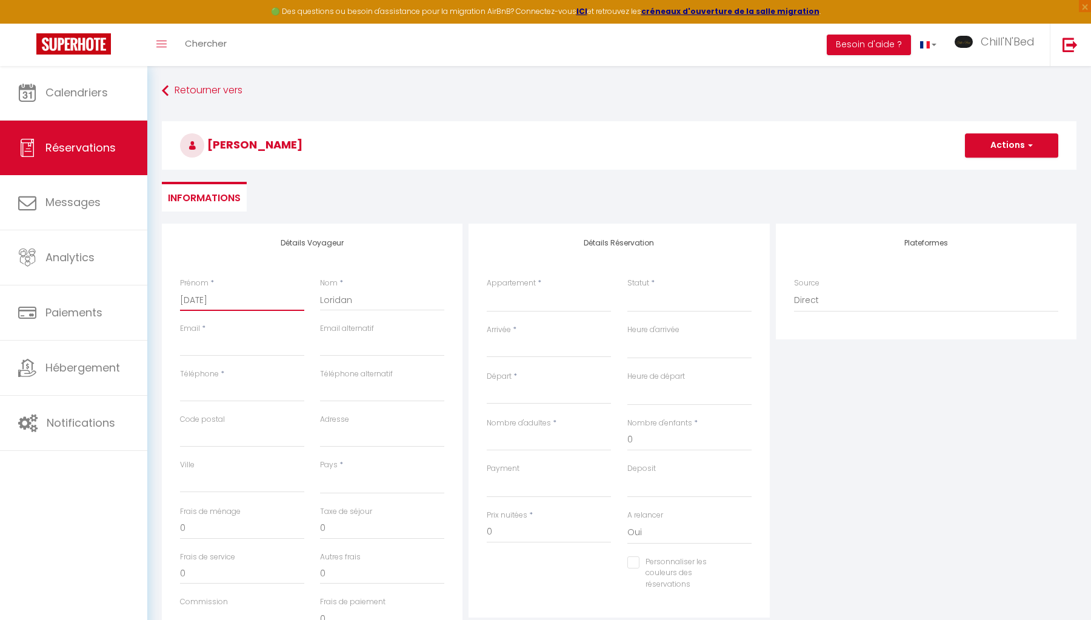
select select
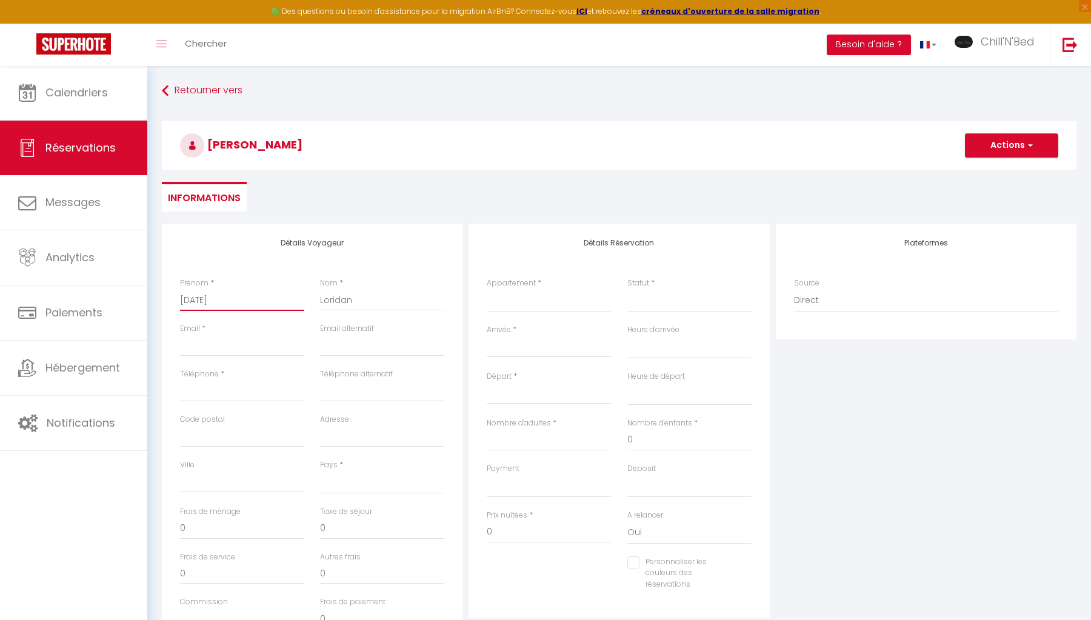
select select
checkbox input "false"
type input "Jule"
select select
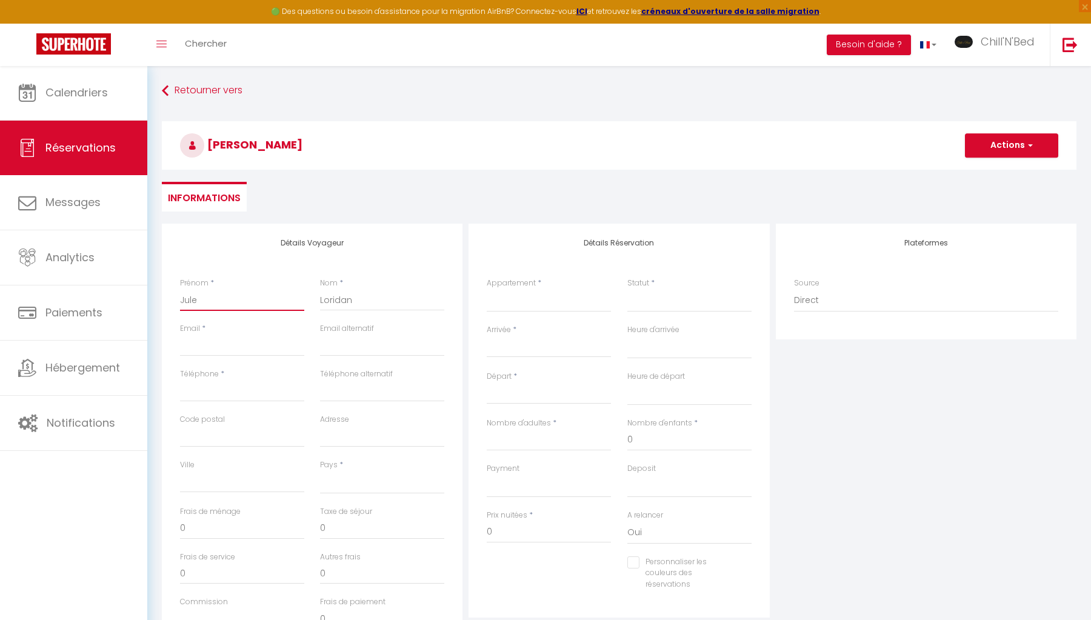
select select
click at [331, 298] on input "Loridan" at bounding box center [382, 300] width 124 height 22
click at [235, 350] on input "Email client" at bounding box center [242, 346] width 124 height 22
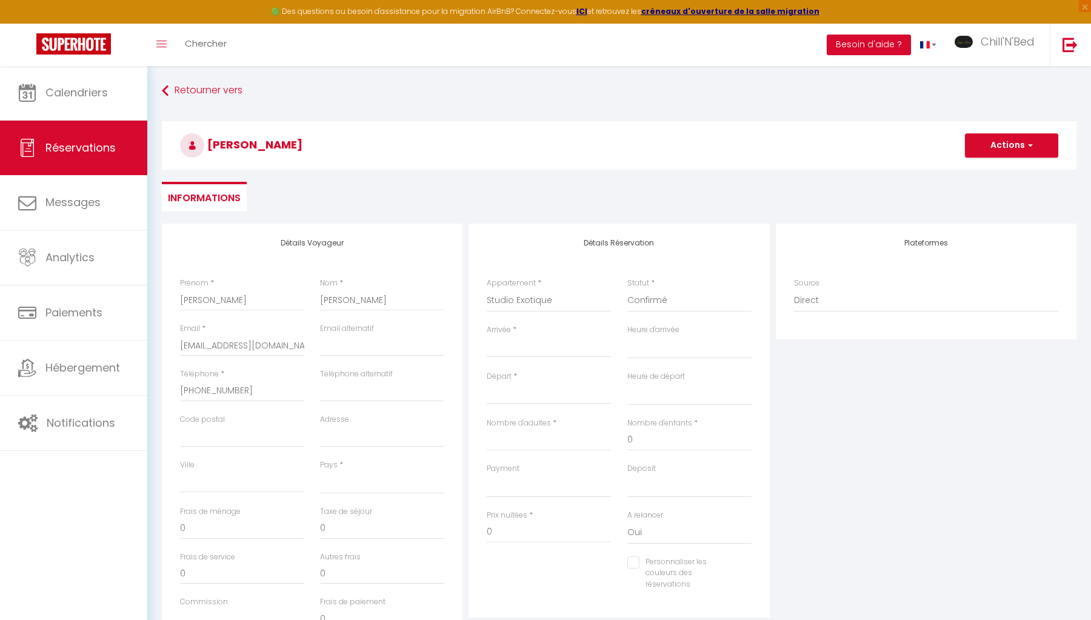
click at [532, 345] on input "Arrivée" at bounding box center [549, 348] width 124 height 16
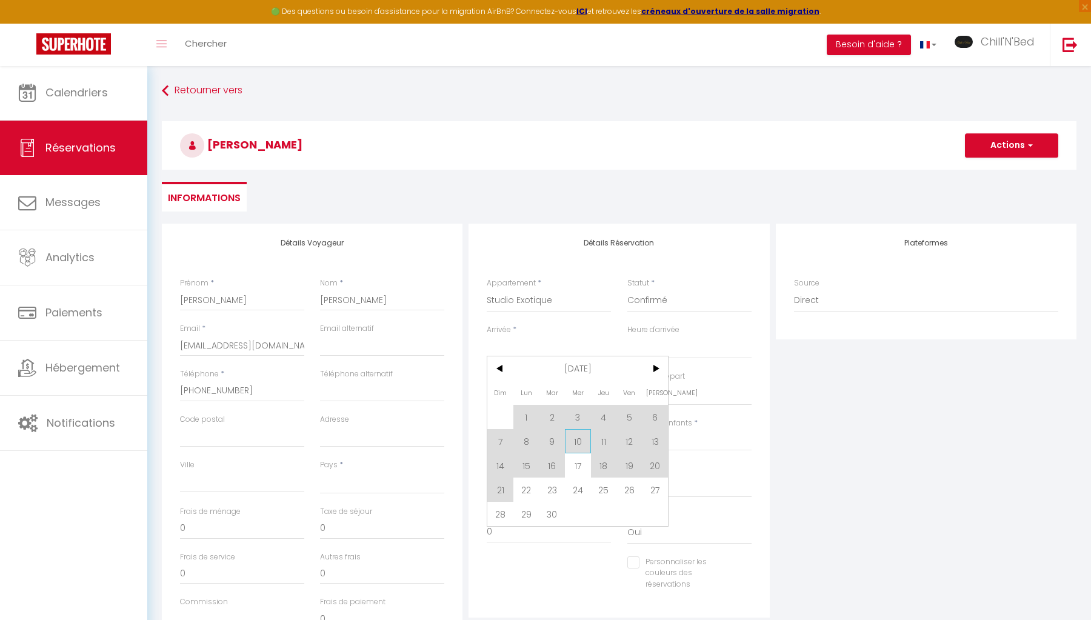
click at [581, 448] on span "10" at bounding box center [578, 441] width 26 height 24
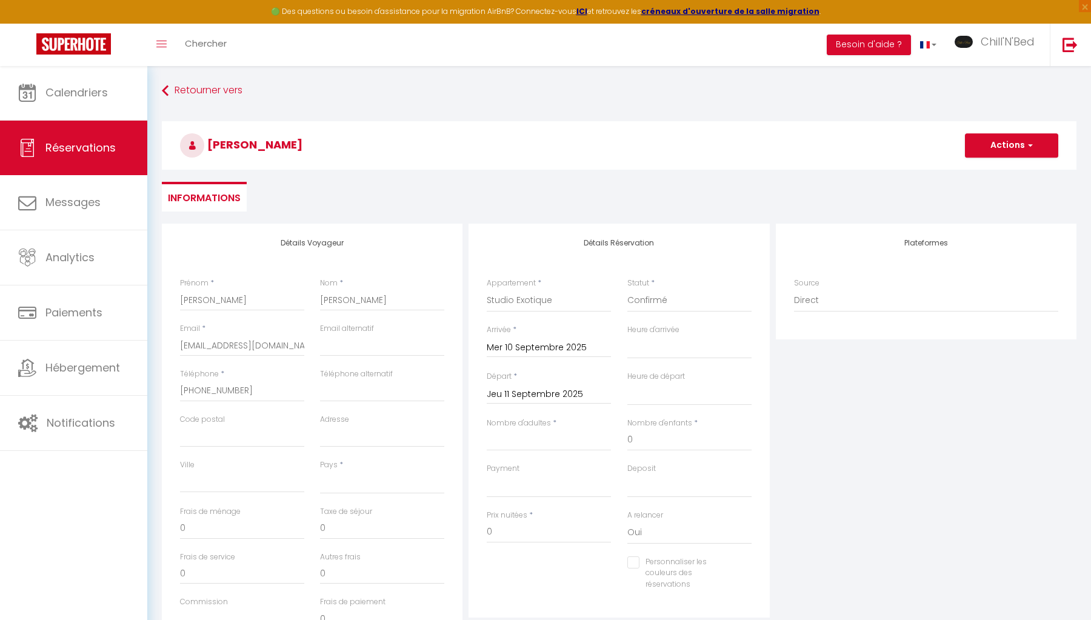
click at [553, 393] on input "Jeu 11 Septembre 2025" at bounding box center [549, 395] width 124 height 16
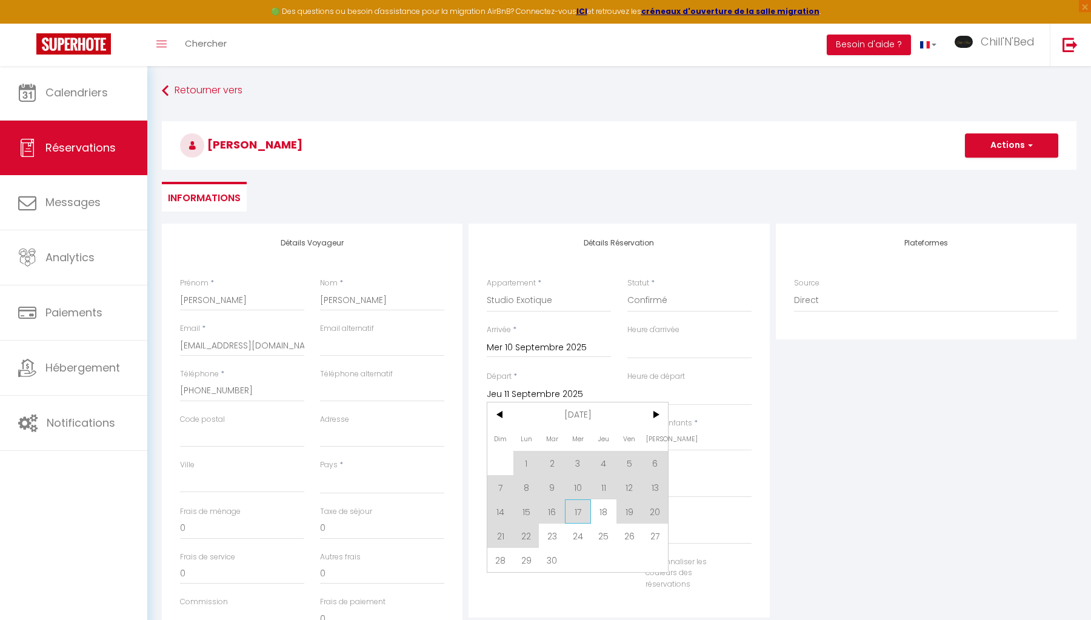
click at [580, 514] on span "17" at bounding box center [578, 512] width 26 height 24
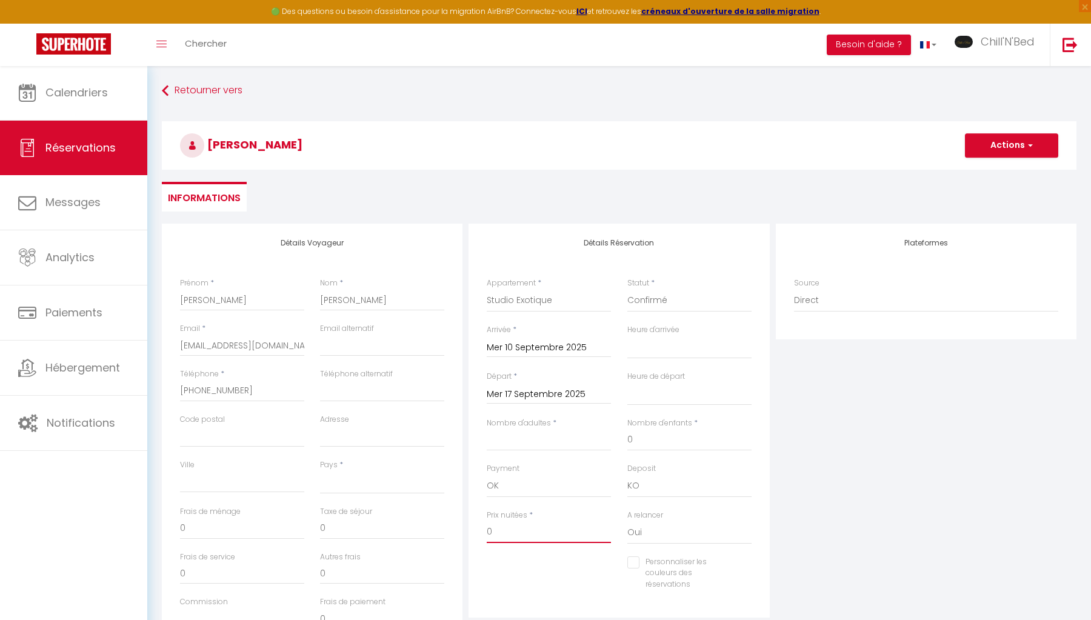
click at [495, 526] on input "0" at bounding box center [549, 532] width 124 height 22
click at [816, 457] on div "Plateformes Source Direct Airbnb.com Booking.com Chalet montagne Expedia Gite d…" at bounding box center [926, 441] width 307 height 434
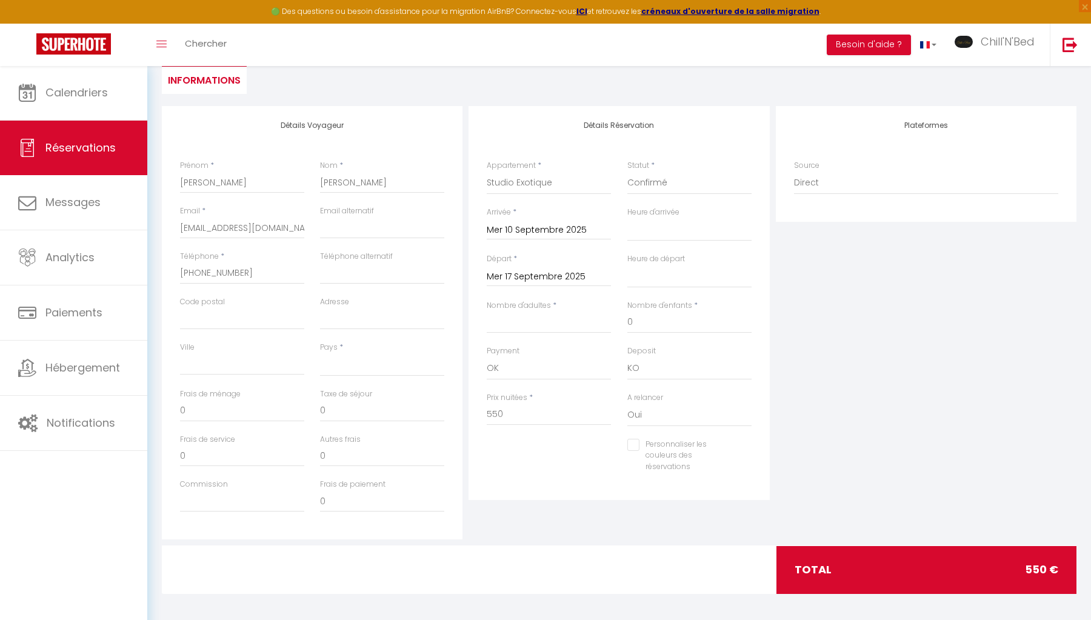
scroll to position [117, 0]
click at [546, 542] on div "Détails Voyageur Prénom * Jules Nom * Bocco Email * julesbocco@yahoo.fr Email a…" at bounding box center [619, 327] width 915 height 440
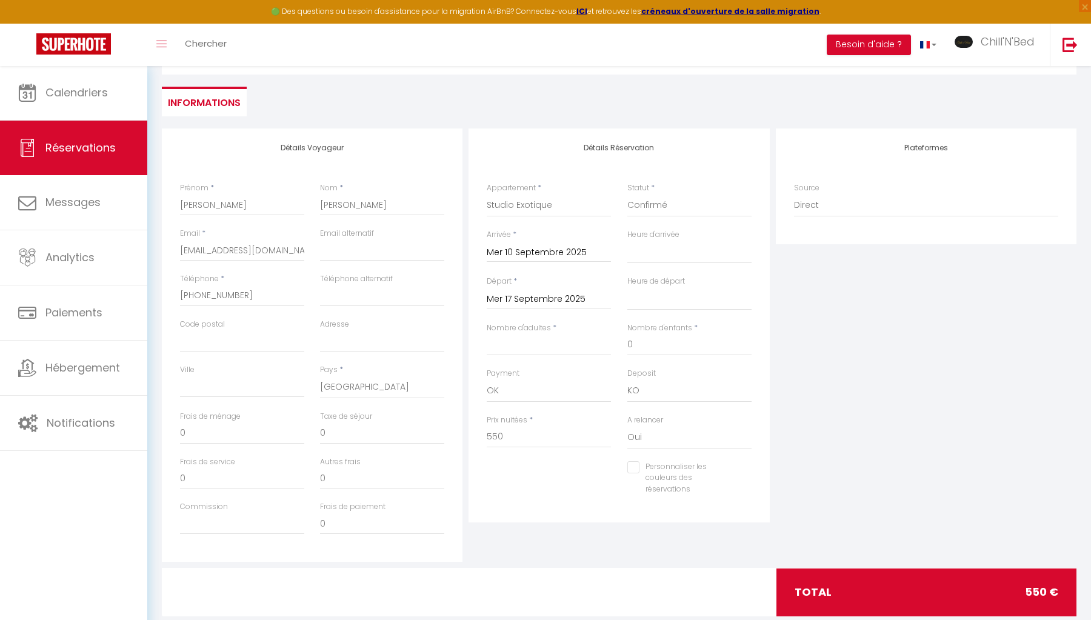
scroll to position [67, 0]
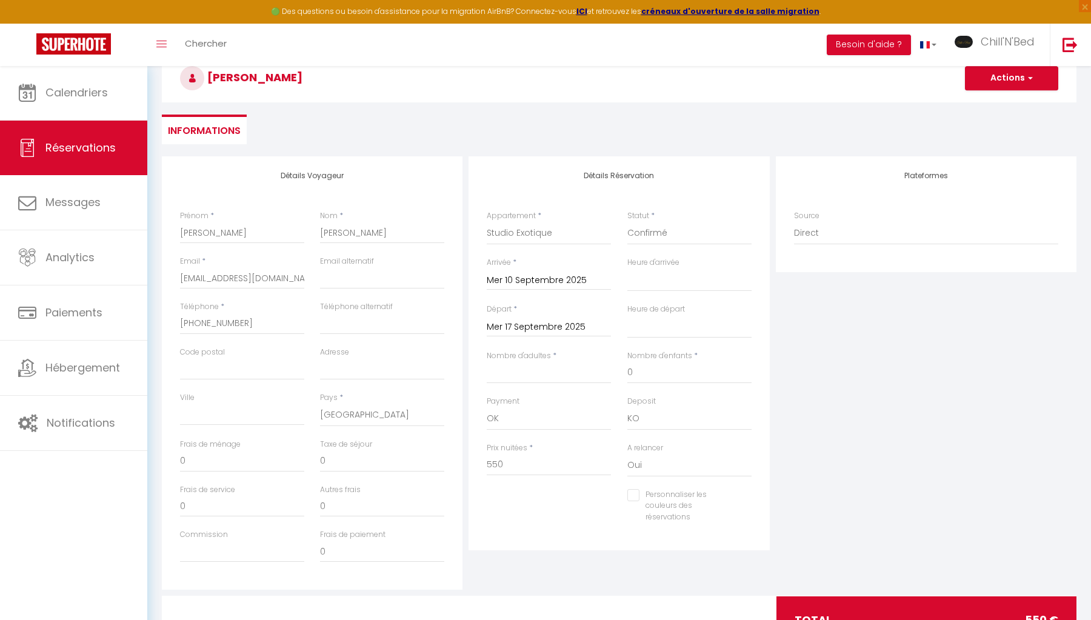
click at [638, 493] on input "Personnaliser les couleurs des réservations" at bounding box center [682, 495] width 109 height 12
click at [749, 501] on span at bounding box center [747, 505] width 10 height 10
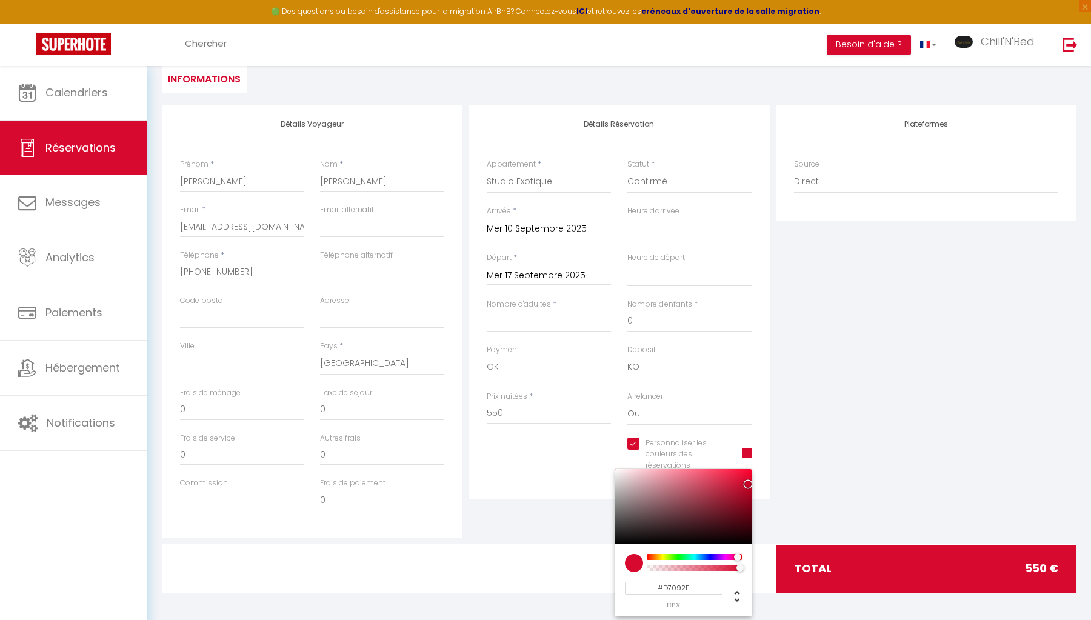
scroll to position [117, 0]
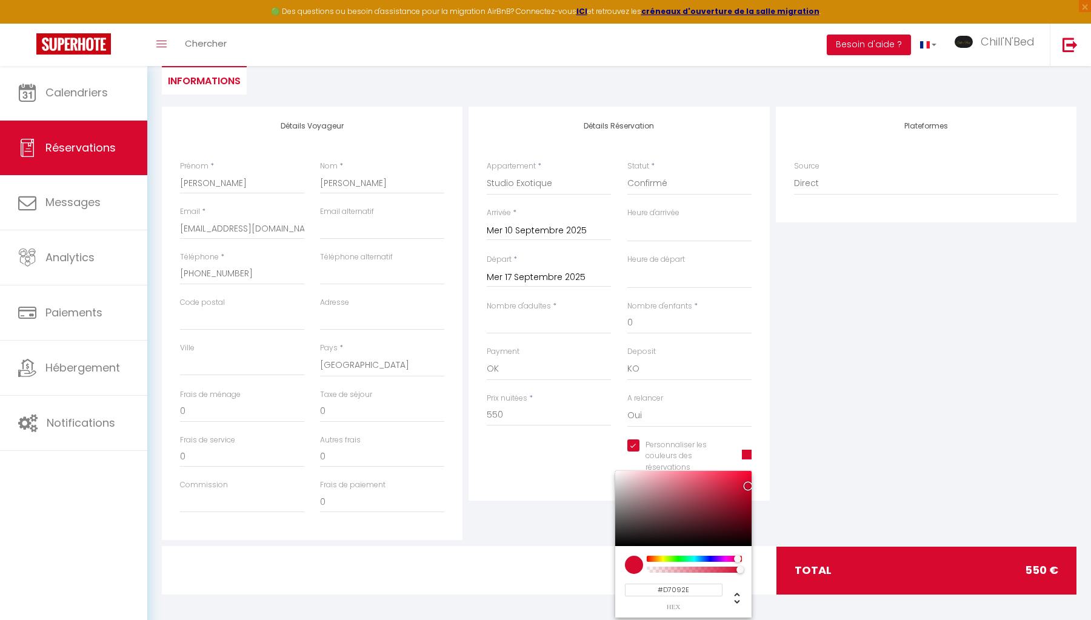
click at [680, 586] on input "#D7092E" at bounding box center [674, 590] width 98 height 13
paste input "0975D7"
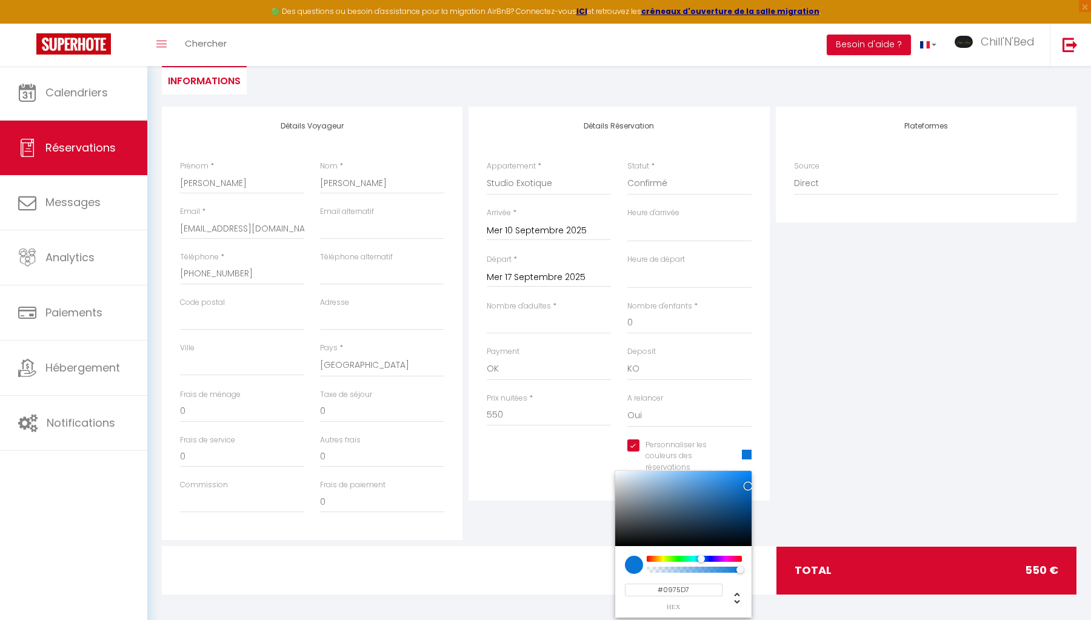
click at [905, 532] on div "Plateformes Source Direct Airbnb.com Booking.com Chalet montagne Expedia Gite d…" at bounding box center [926, 324] width 307 height 434
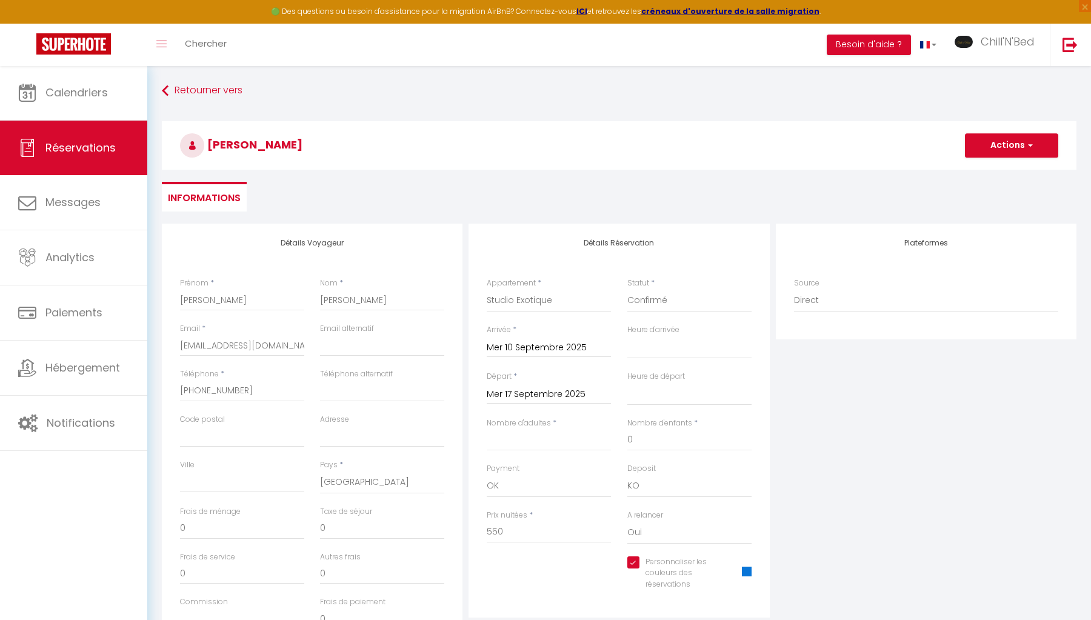
scroll to position [-1, 0]
click at [1016, 139] on button "Actions" at bounding box center [1011, 145] width 93 height 24
click at [991, 168] on link "Enregistrer" at bounding box center [1000, 172] width 96 height 16
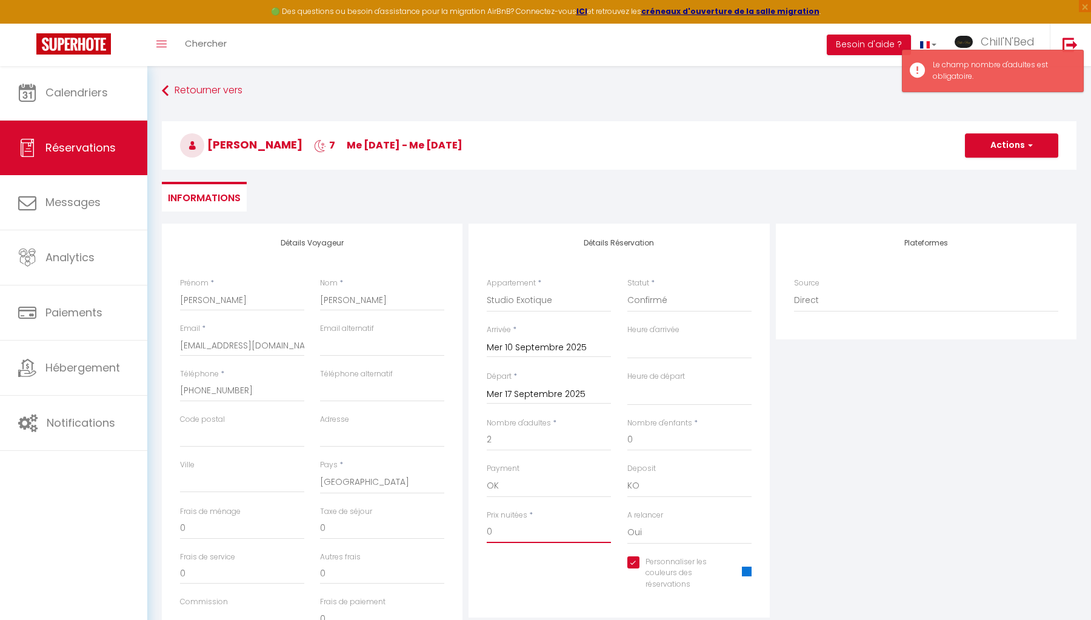
click at [494, 524] on input "0" at bounding box center [549, 532] width 124 height 22
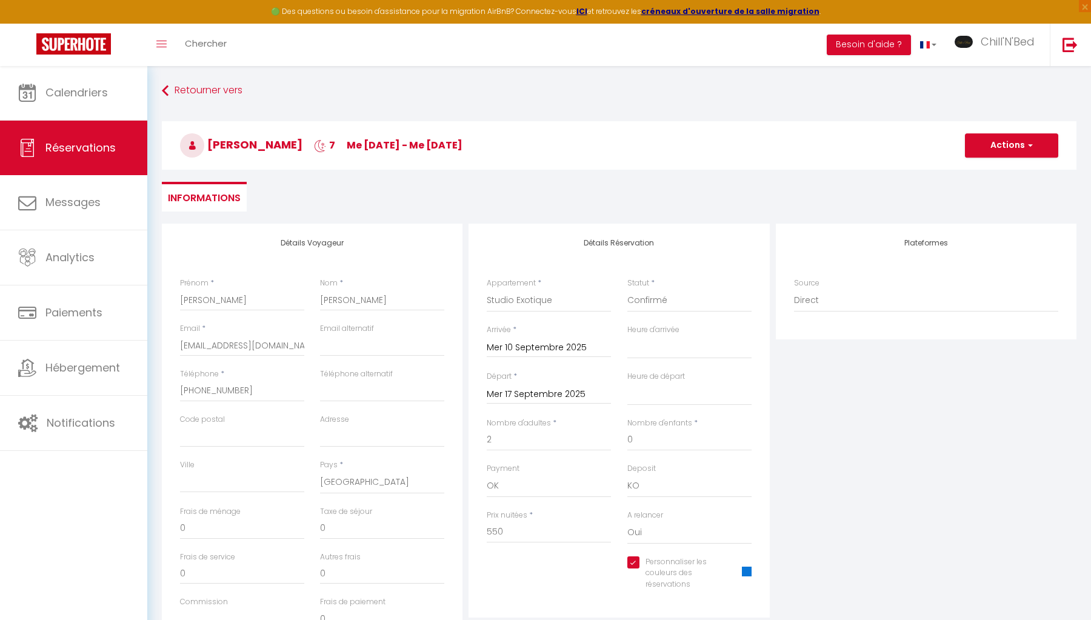
click at [856, 485] on div "Plateformes Source Direct Airbnb.com Booking.com Chalet montagne Expedia Gite d…" at bounding box center [926, 441] width 307 height 434
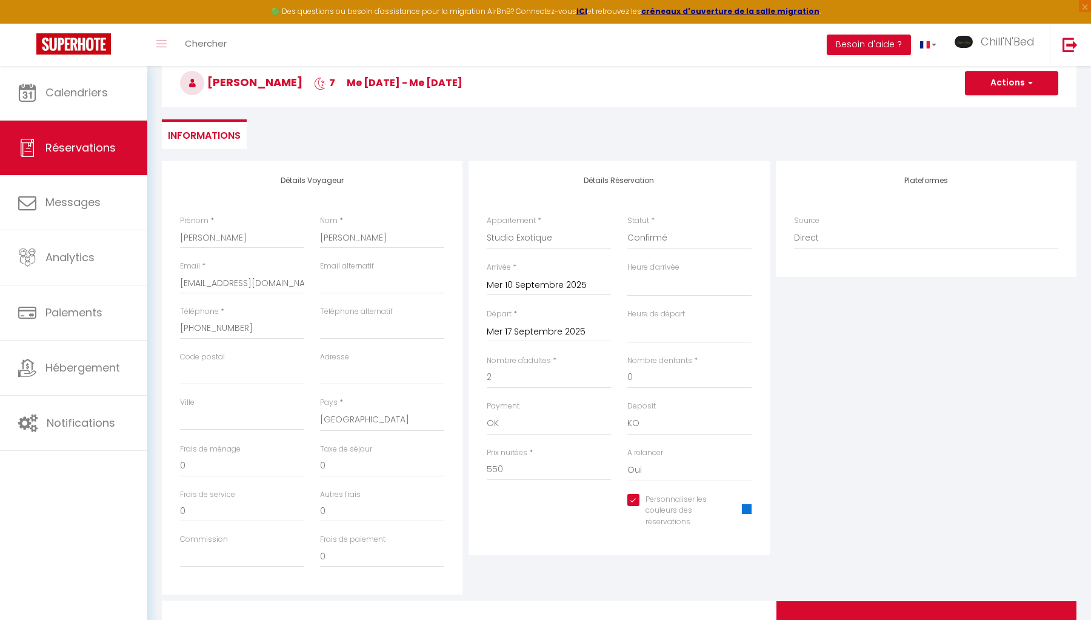
click at [1002, 94] on button "Actions" at bounding box center [1011, 83] width 93 height 24
click at [999, 107] on link "Enregistrer" at bounding box center [1000, 110] width 96 height 16
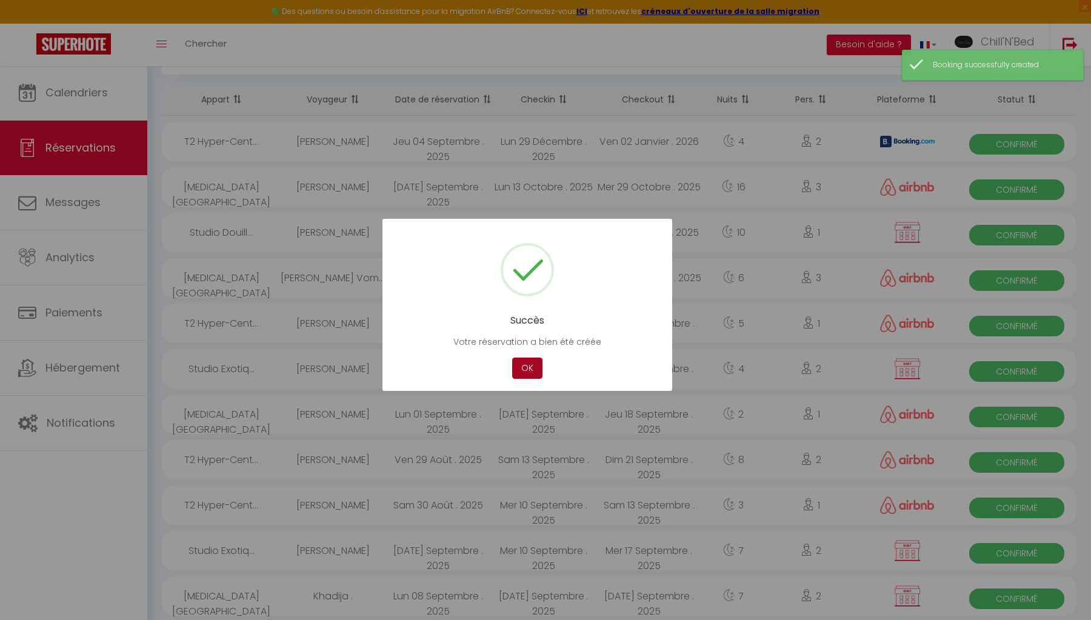
click at [516, 361] on button "OK" at bounding box center [527, 368] width 30 height 21
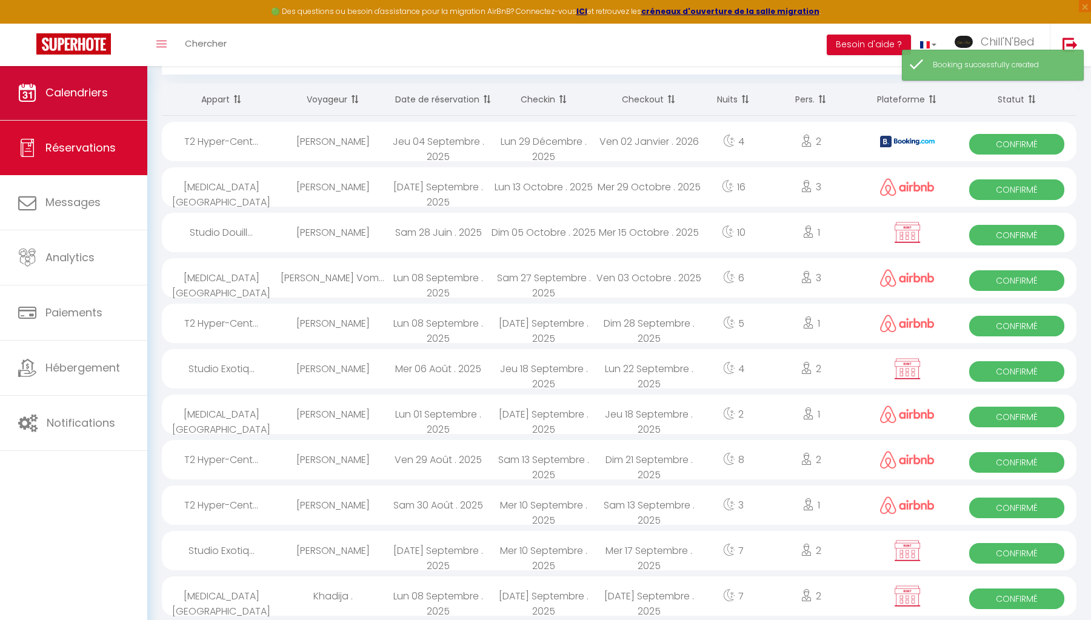
click at [64, 91] on span "Calendriers" at bounding box center [76, 92] width 62 height 15
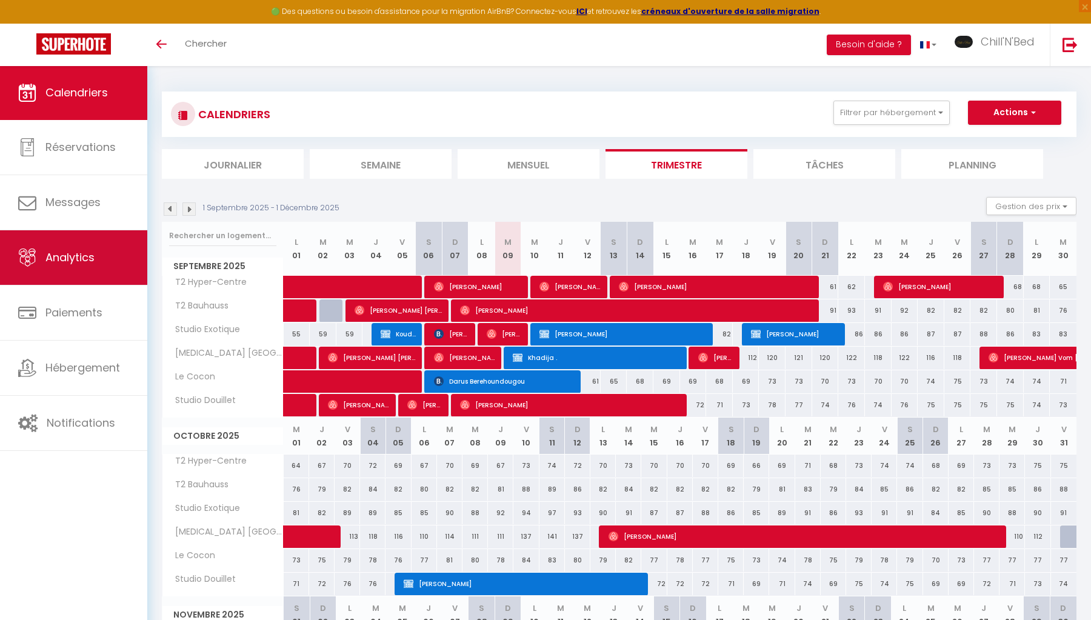
click at [116, 263] on link "Analytics" at bounding box center [73, 257] width 147 height 55
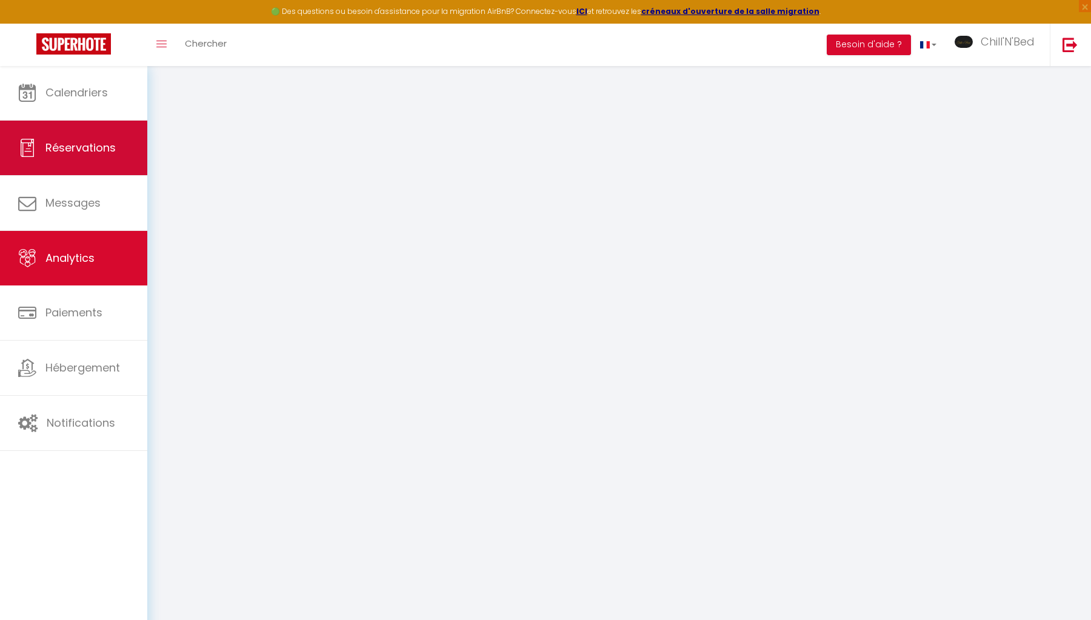
select select "2025"
select select "9"
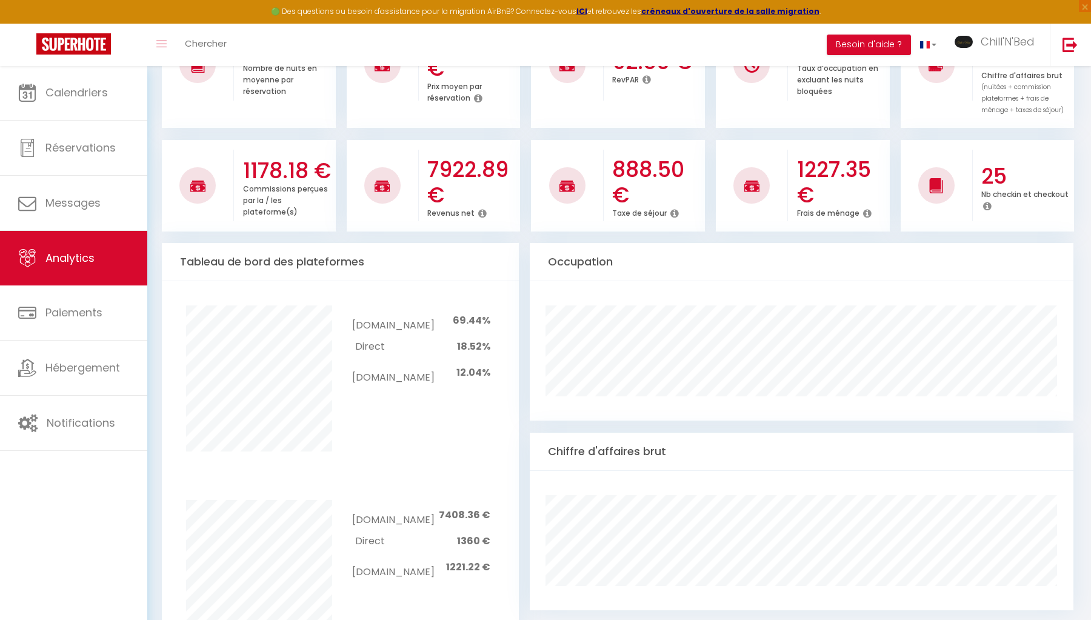
scroll to position [361, 0]
